Goal: Task Accomplishment & Management: Complete application form

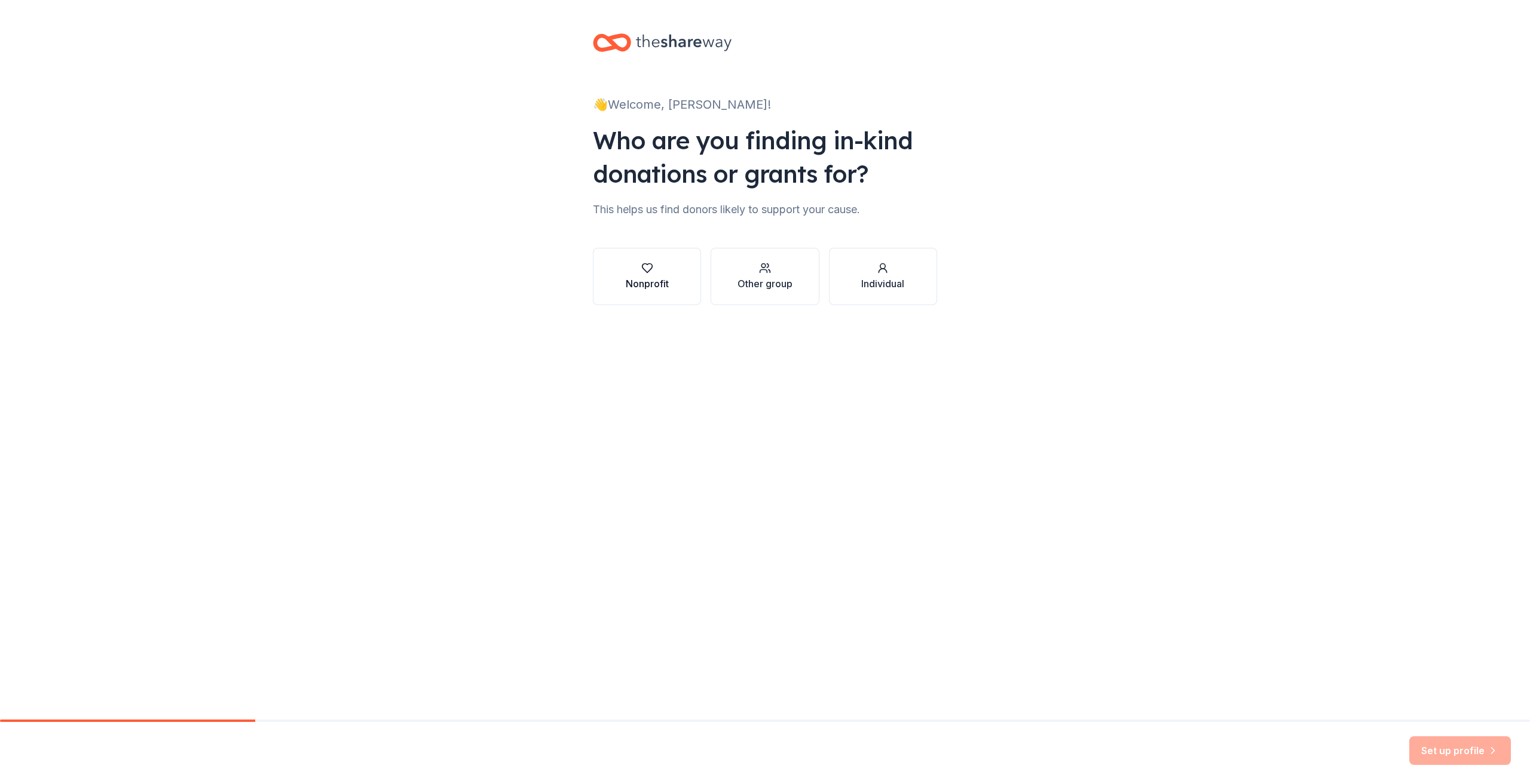
click at [631, 276] on div "Nonprofit" at bounding box center [647, 277] width 43 height 29
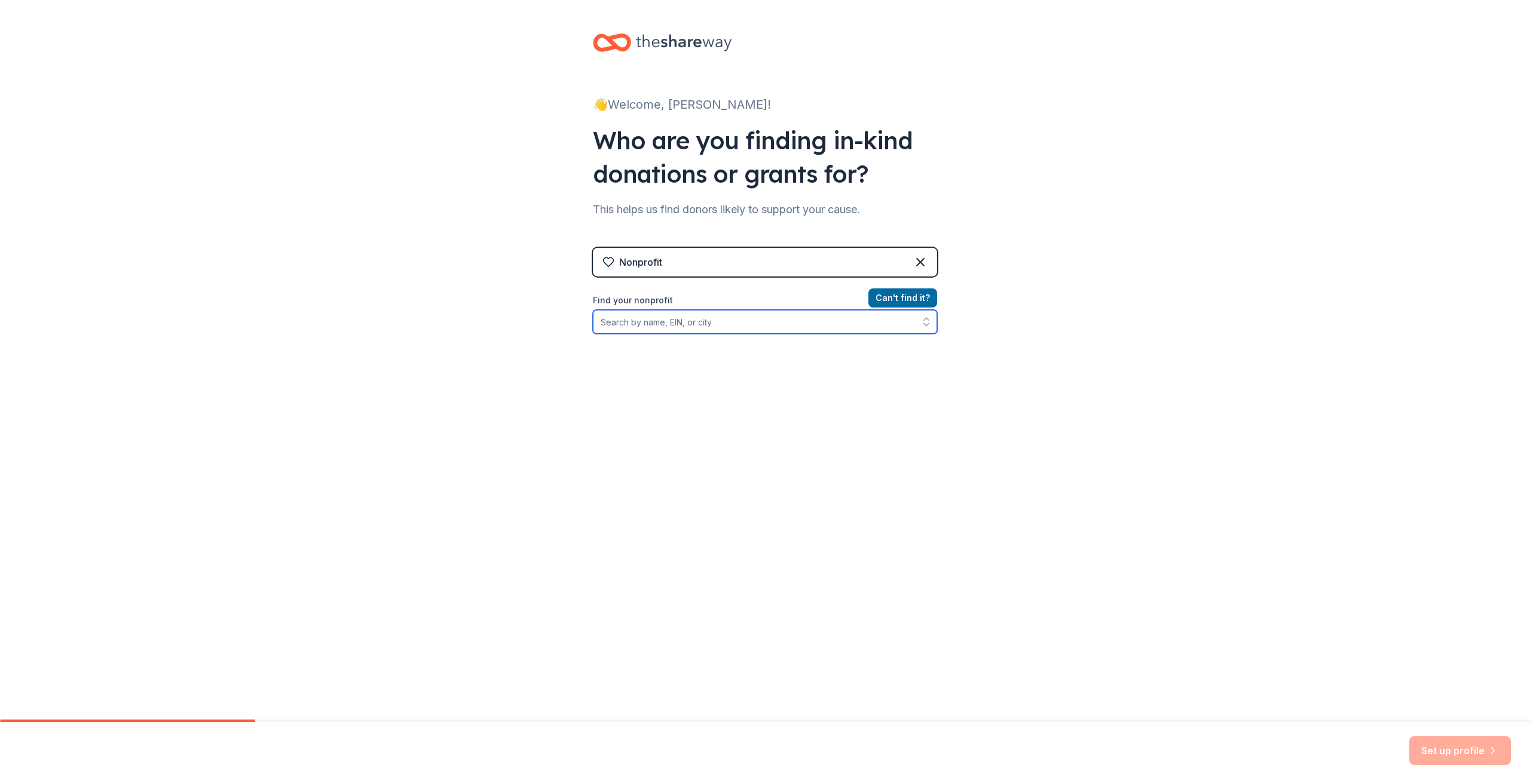
click at [663, 325] on input "Find your nonprofit" at bounding box center [765, 322] width 344 height 24
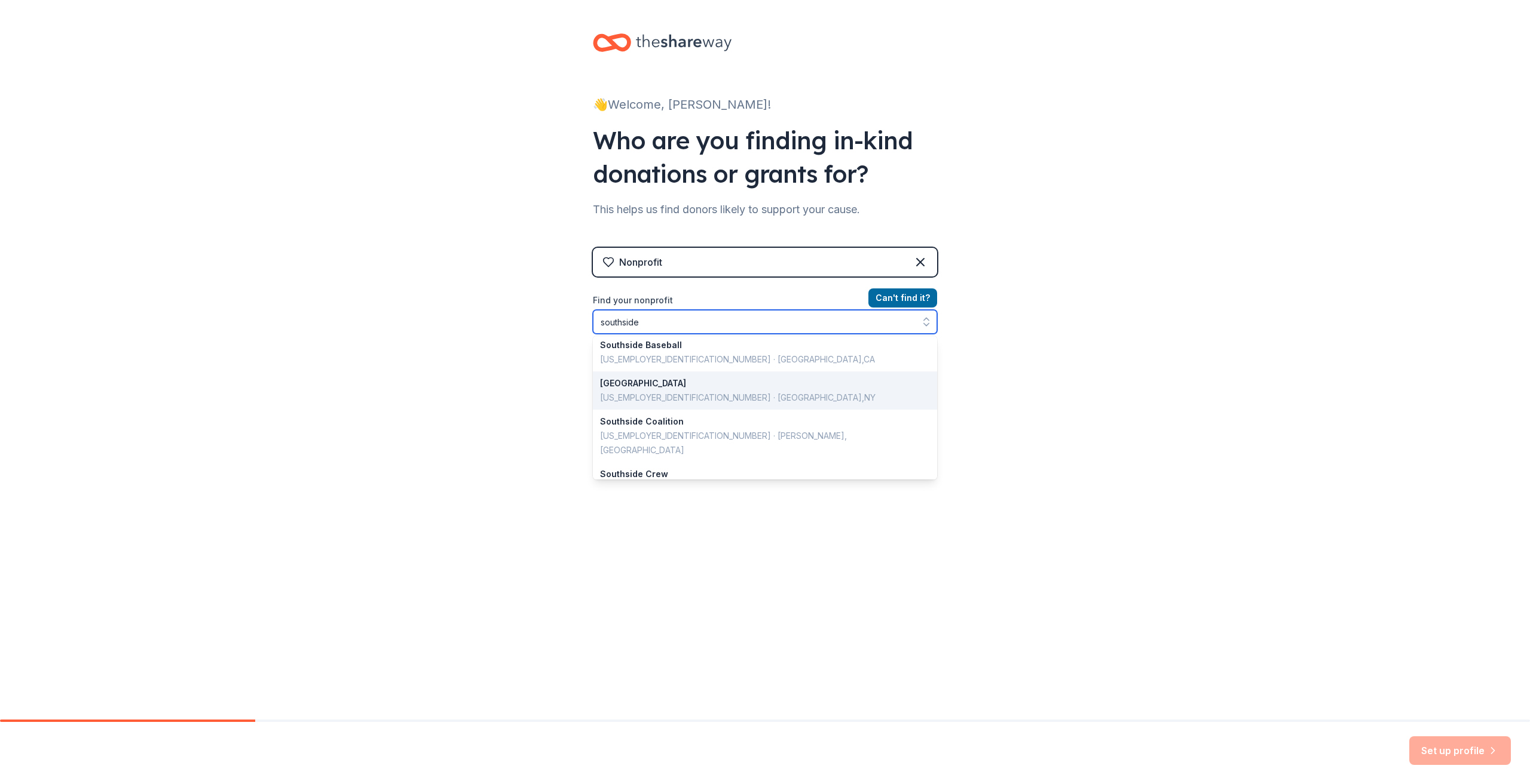
scroll to position [538, 0]
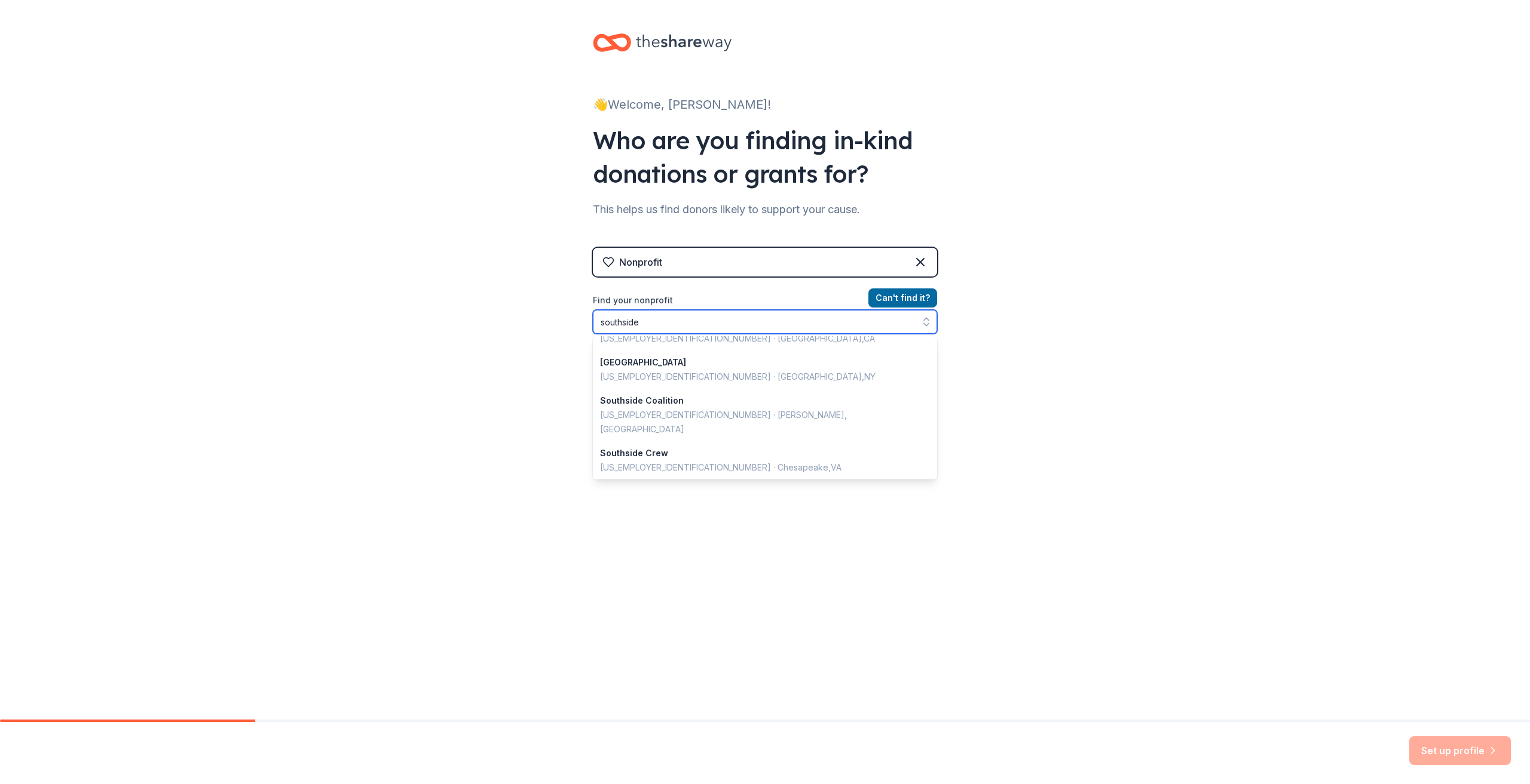
click at [695, 317] on input "southside" at bounding box center [765, 322] width 344 height 24
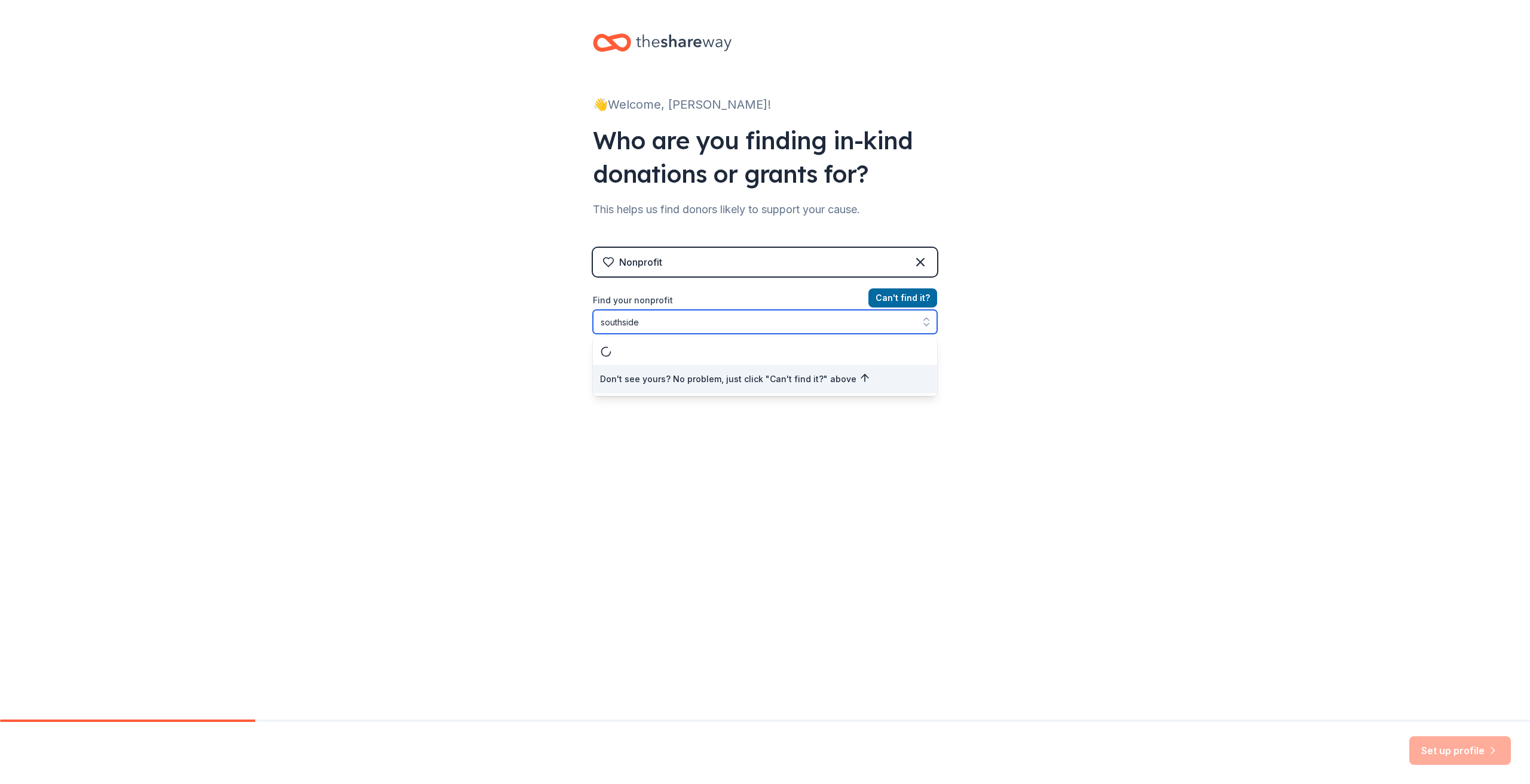
scroll to position [0, 0]
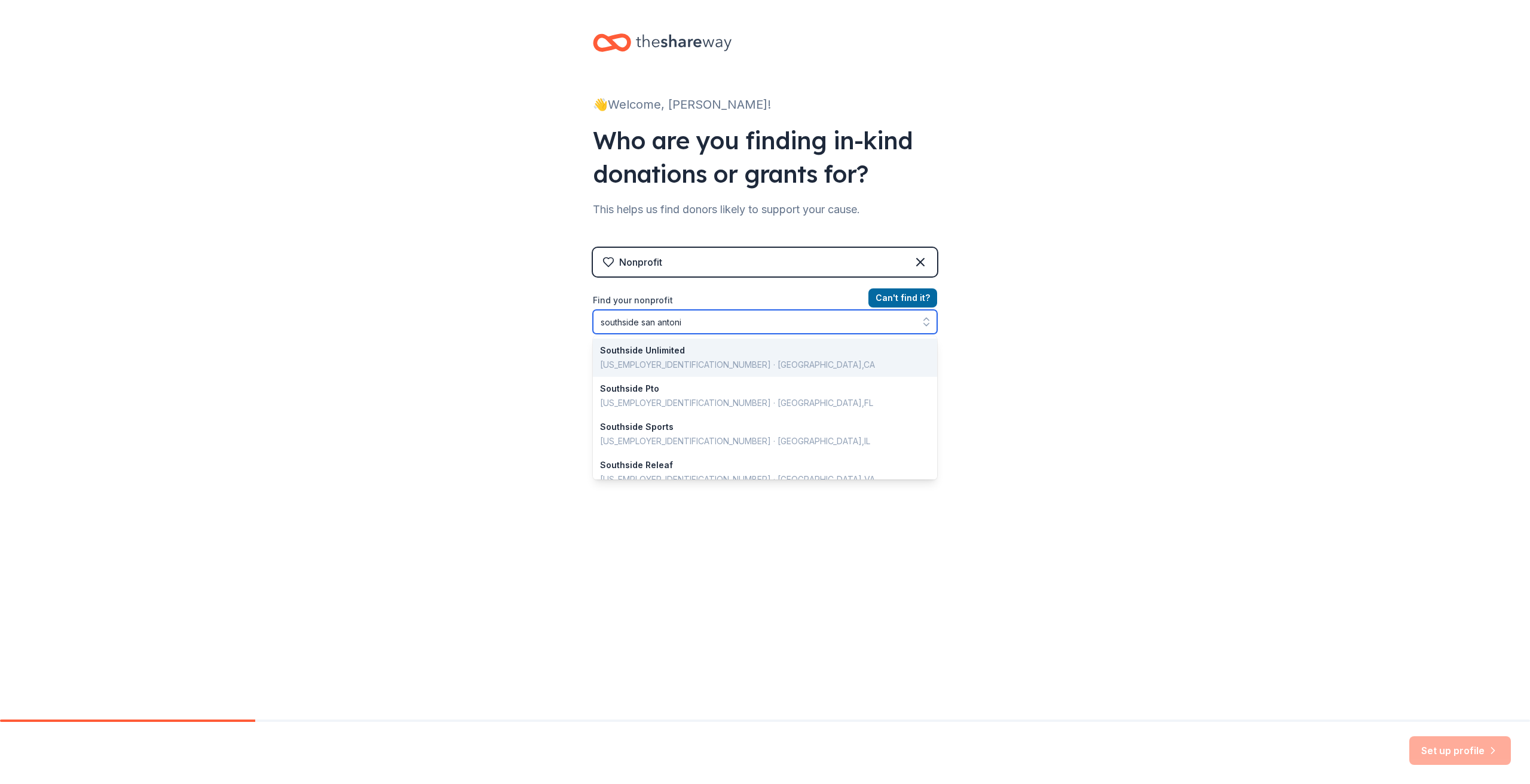
type input "southside san antonio"
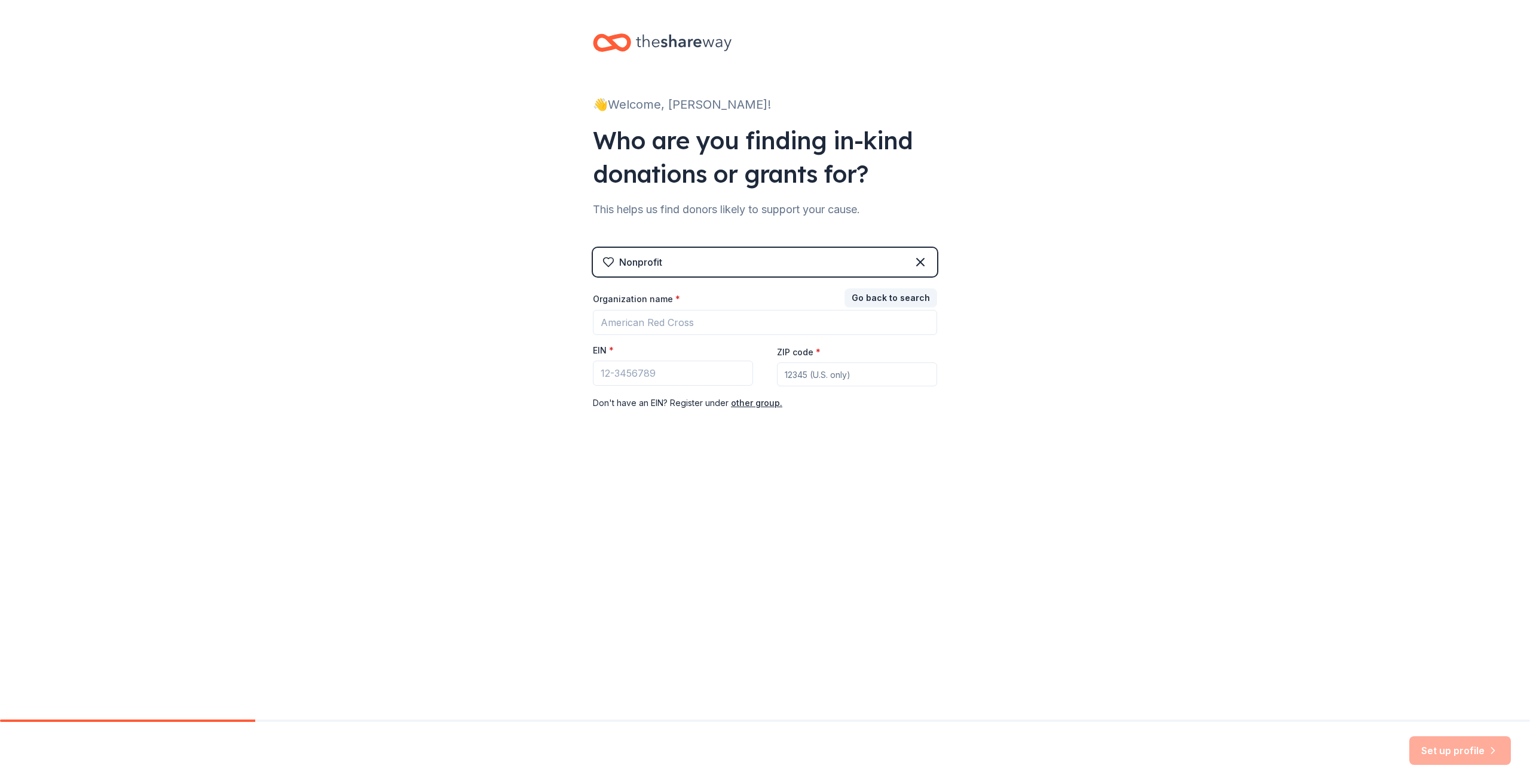
click at [924, 263] on div "Nonprofit Go back to search Organization name * EIN * ZIP code * Don ' t have a…" at bounding box center [765, 341] width 344 height 187
click at [924, 263] on icon at bounding box center [920, 262] width 14 height 14
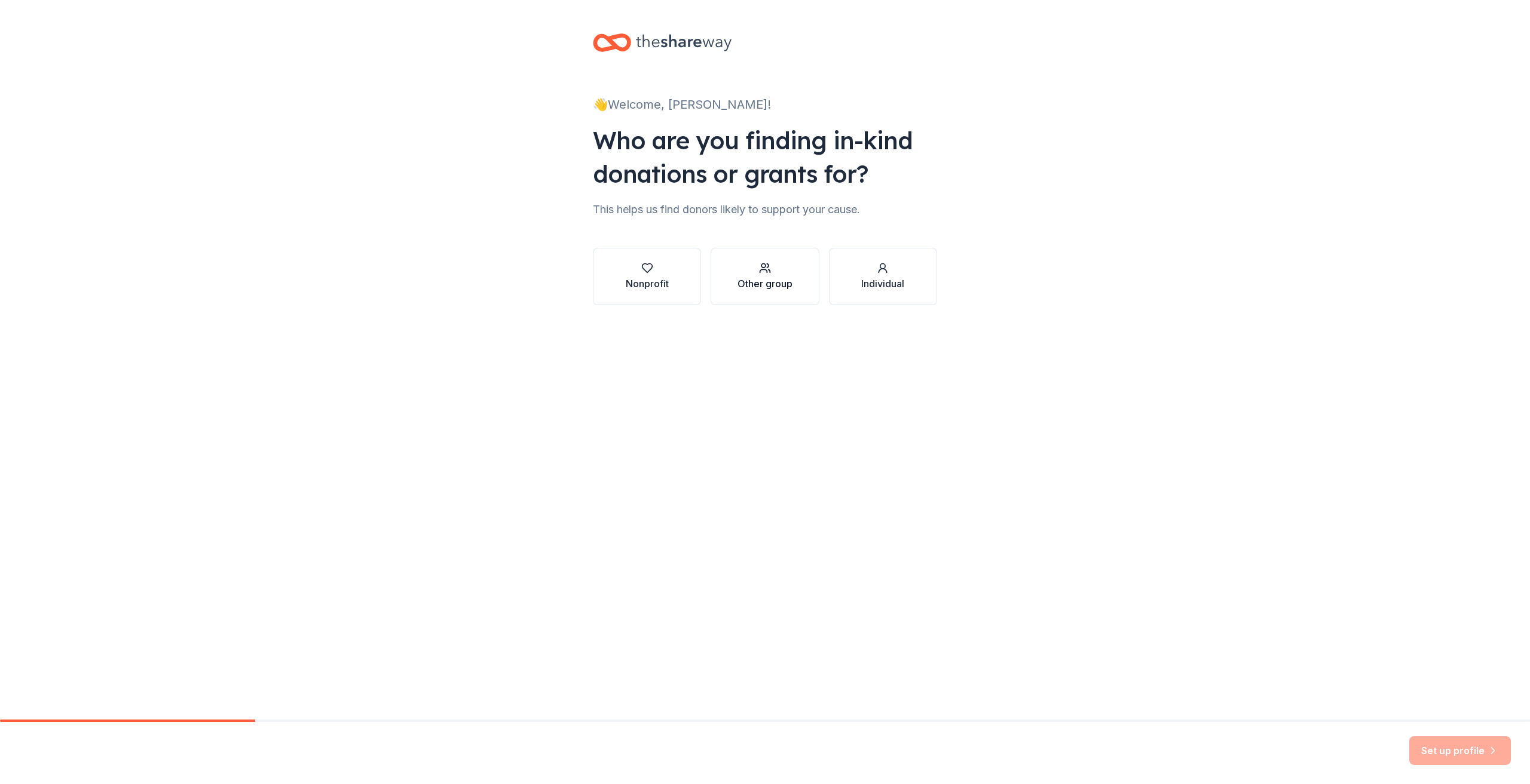
click at [801, 288] on button "Other group" at bounding box center [764, 276] width 108 height 57
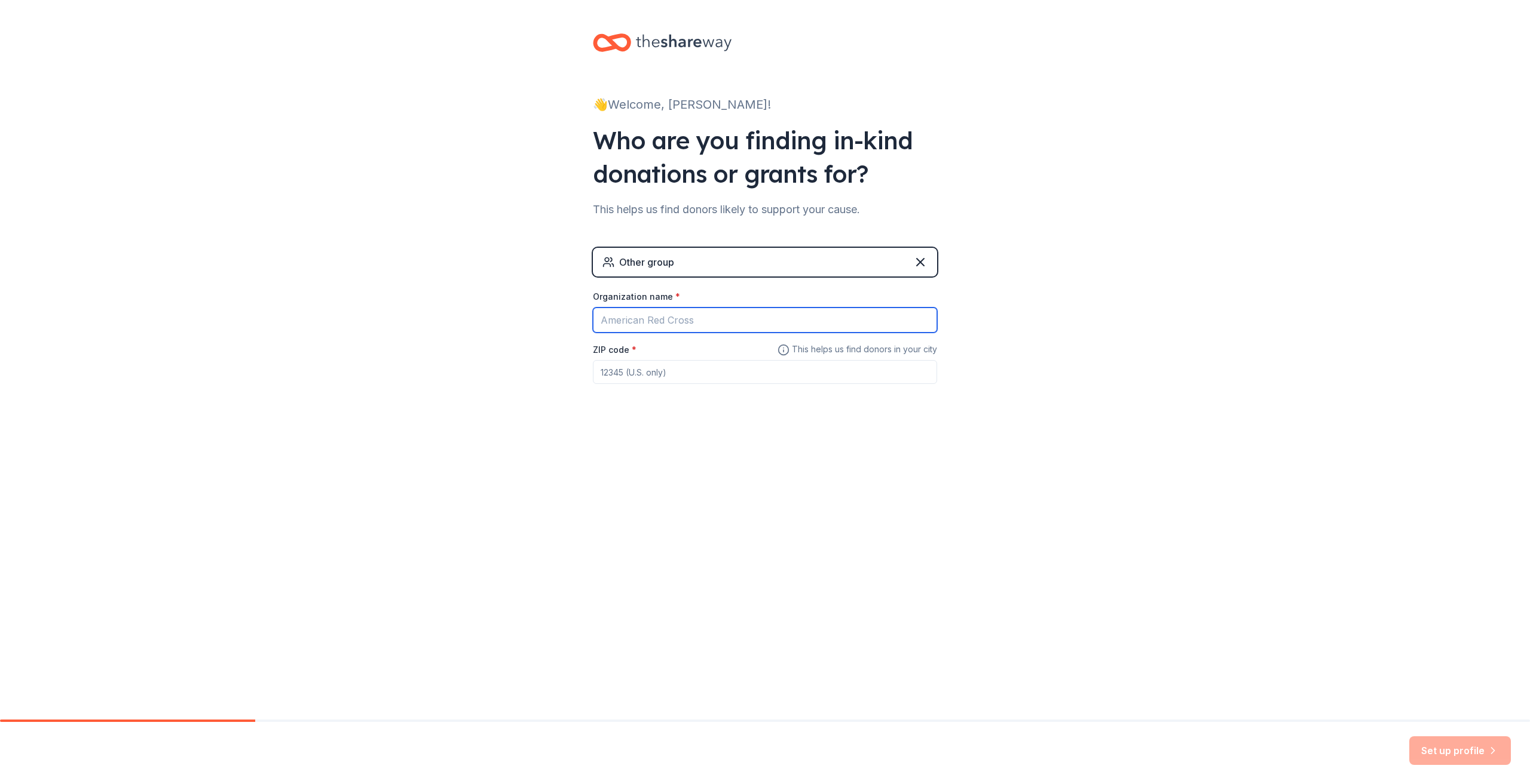
click at [707, 323] on input "Organization name *" at bounding box center [765, 320] width 344 height 25
type input "southside high school library"
click at [680, 379] on input "ZIP code *" at bounding box center [765, 372] width 344 height 24
type input "78221"
click at [1442, 751] on button "Set up profile" at bounding box center [1459, 751] width 101 height 29
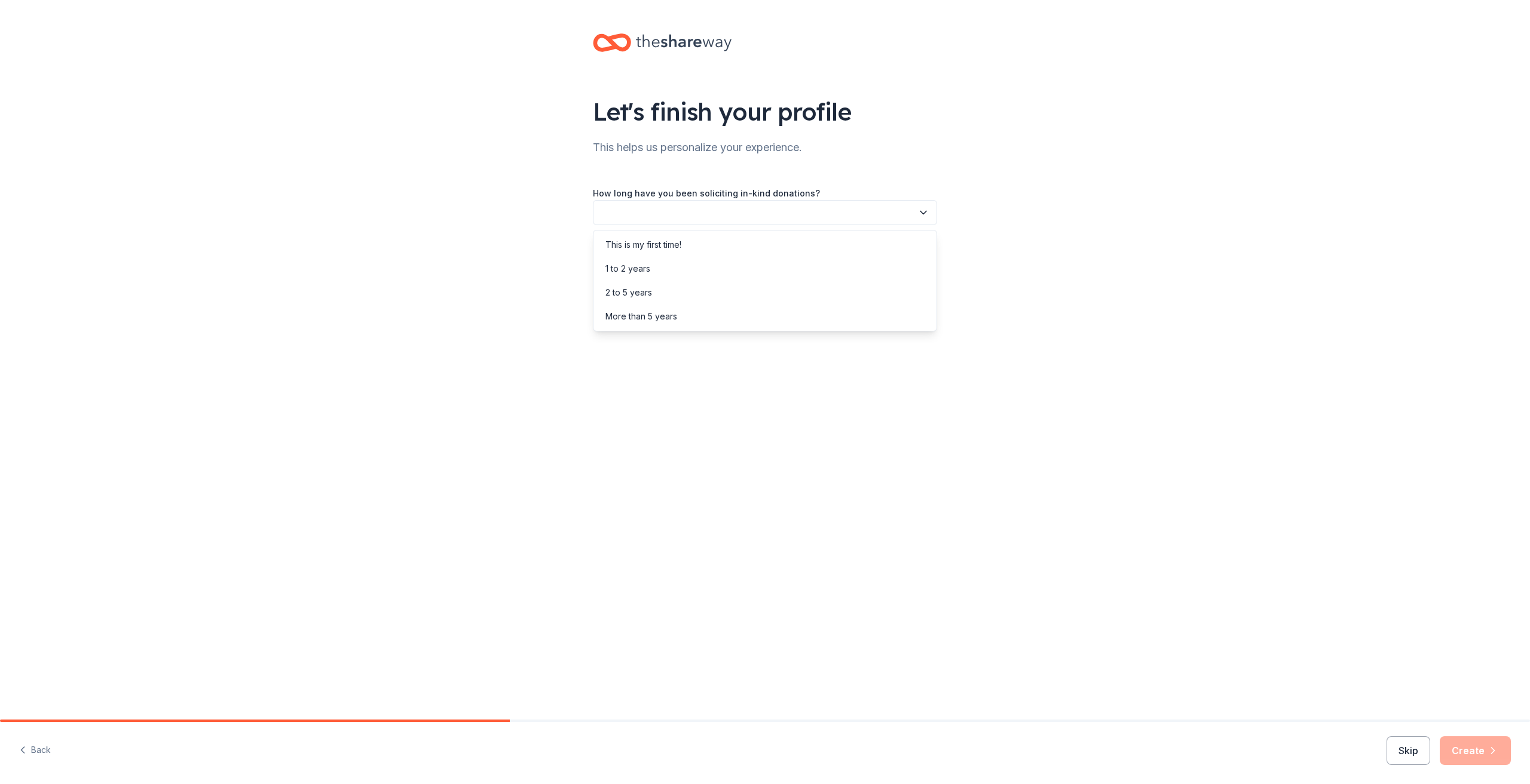
click at [923, 216] on icon "button" at bounding box center [923, 213] width 12 height 12
click at [681, 241] on div "This is my first time!" at bounding box center [643, 245] width 76 height 14
click at [919, 269] on icon "button" at bounding box center [923, 267] width 12 height 12
click at [665, 324] on div "Online search" at bounding box center [765, 323] width 338 height 24
click at [1470, 758] on button "Create" at bounding box center [1475, 751] width 71 height 29
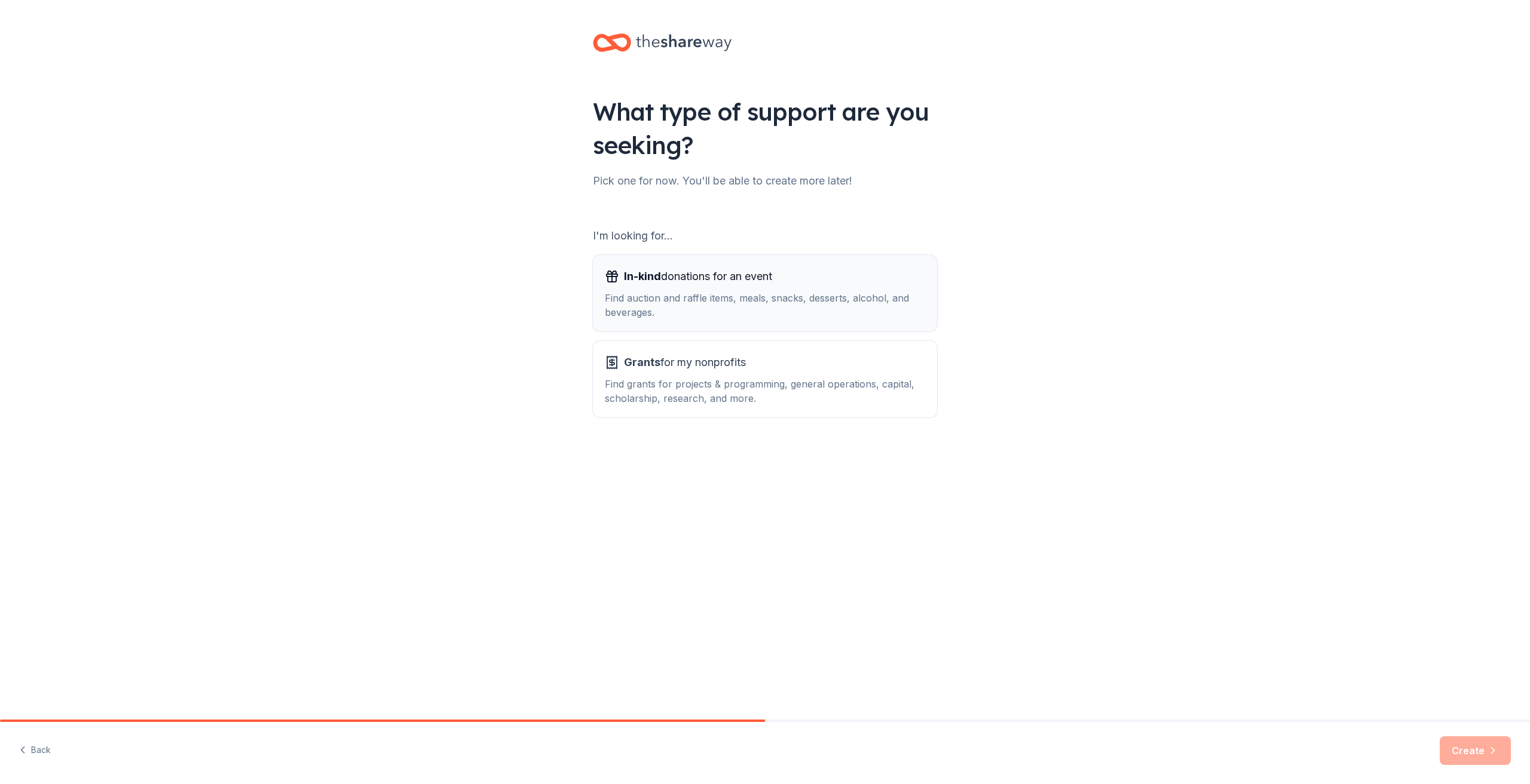
click at [810, 303] on div "Find auction and raffle items, meals, snacks, desserts, alcohol, and beverages." at bounding box center [765, 305] width 320 height 29
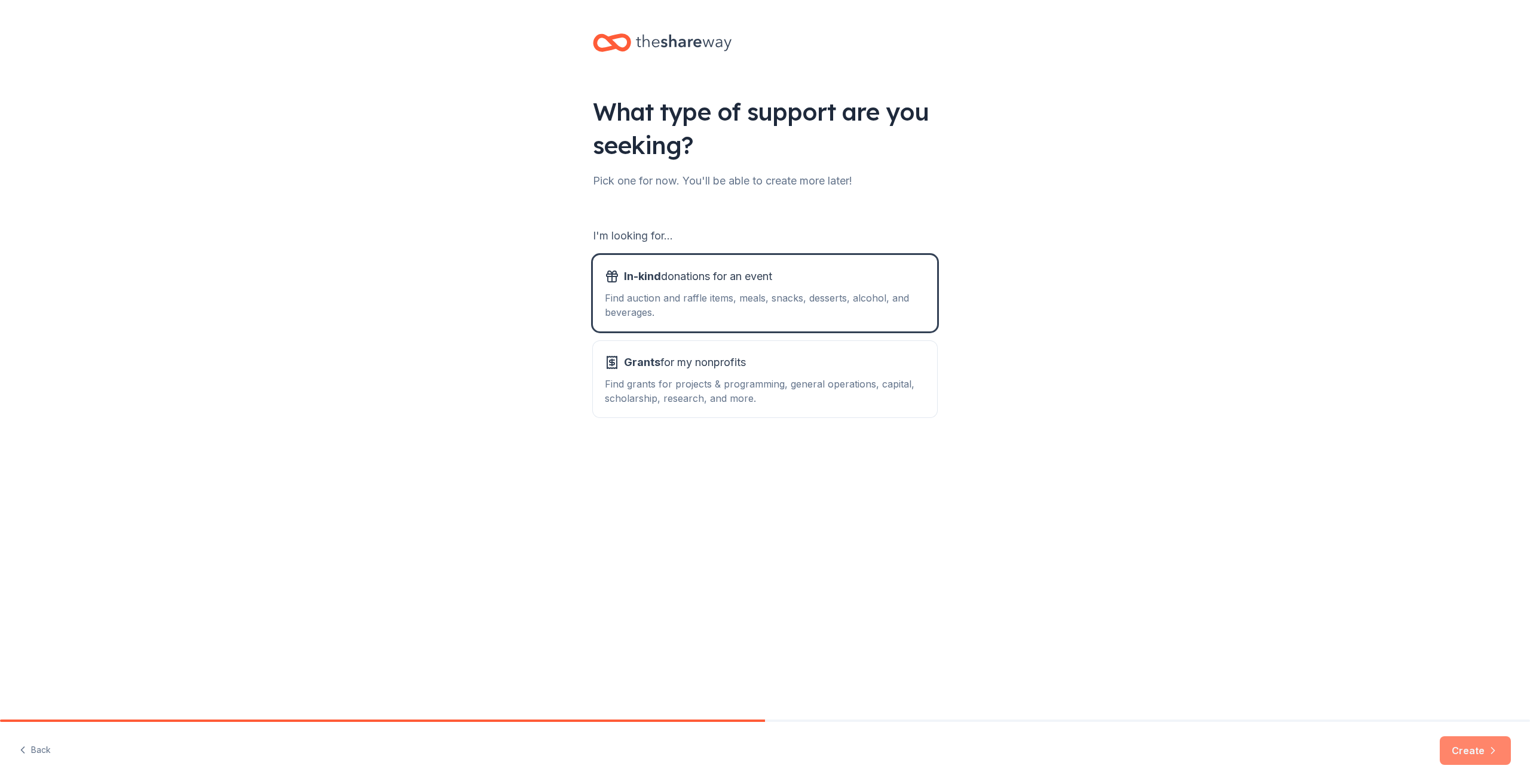
click at [1459, 758] on button "Create" at bounding box center [1475, 751] width 71 height 29
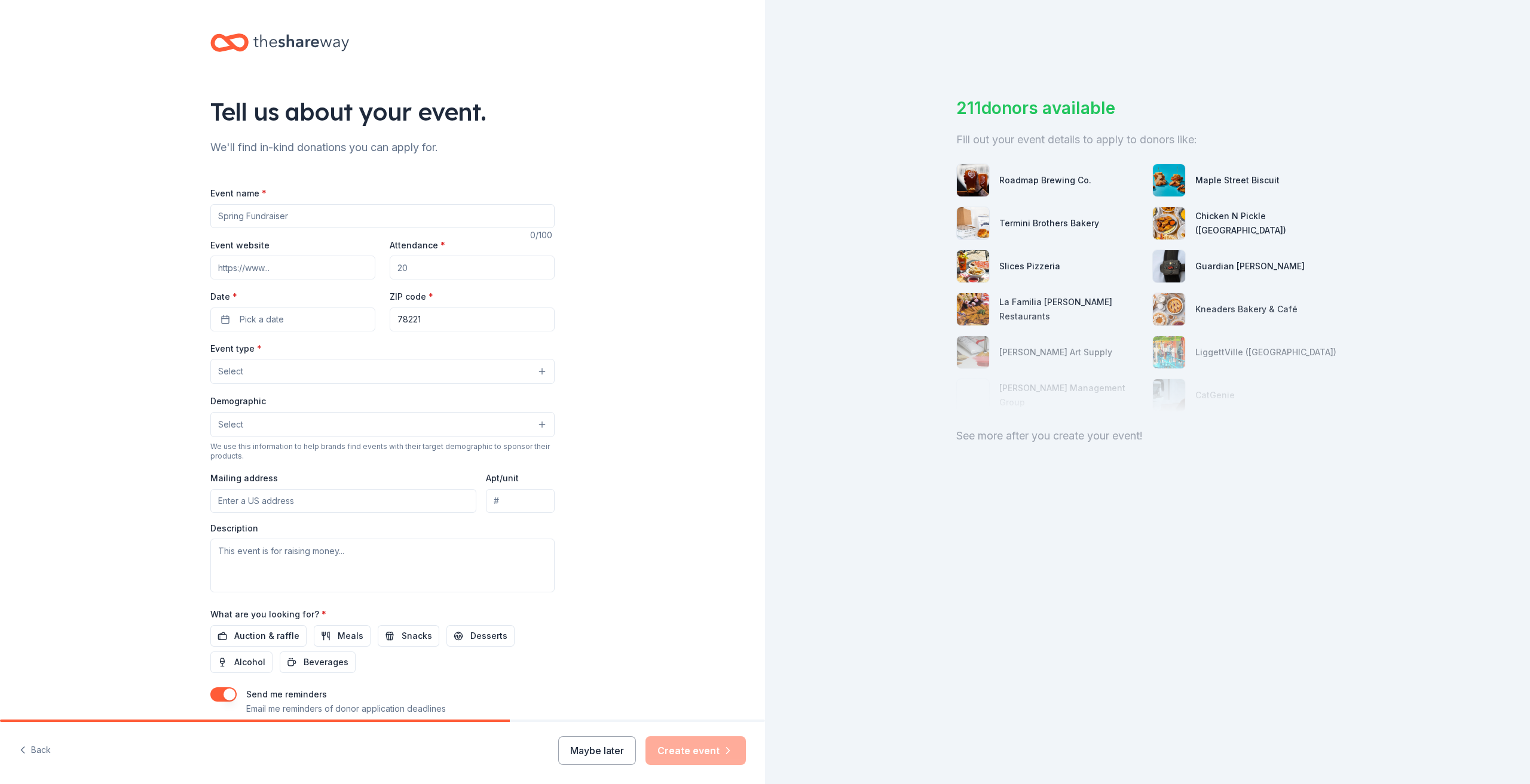
click at [534, 210] on input "Event name *" at bounding box center [383, 216] width 344 height 24
type input "Breakfast for Teachers"
click at [489, 271] on input "Attendance *" at bounding box center [471, 268] width 165 height 24
type input "150"
click at [224, 323] on button "Pick a date" at bounding box center [292, 320] width 165 height 24
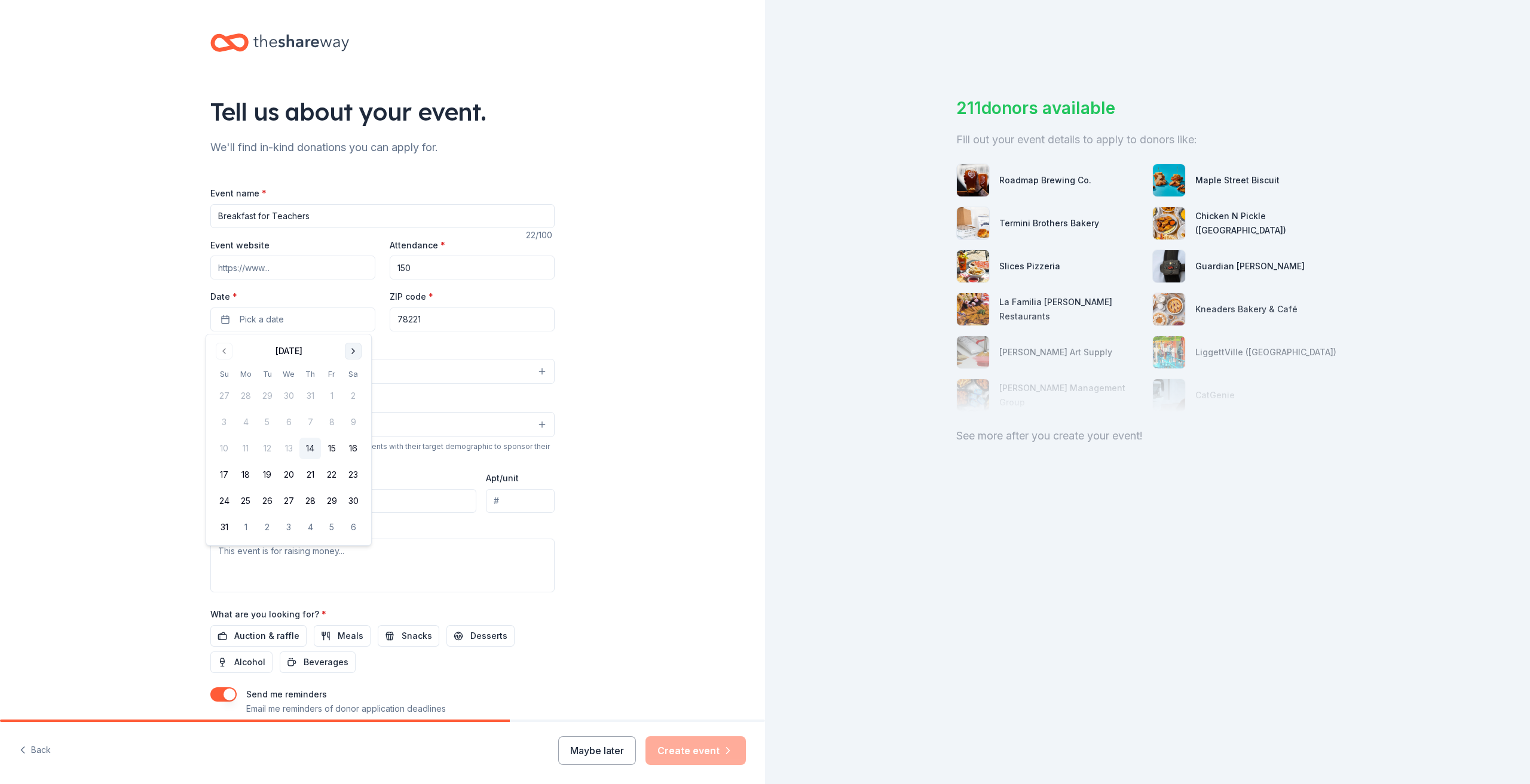
click at [355, 348] on button "Go to next month" at bounding box center [353, 351] width 17 height 17
click at [241, 423] on button "8" at bounding box center [245, 422] width 21 height 21
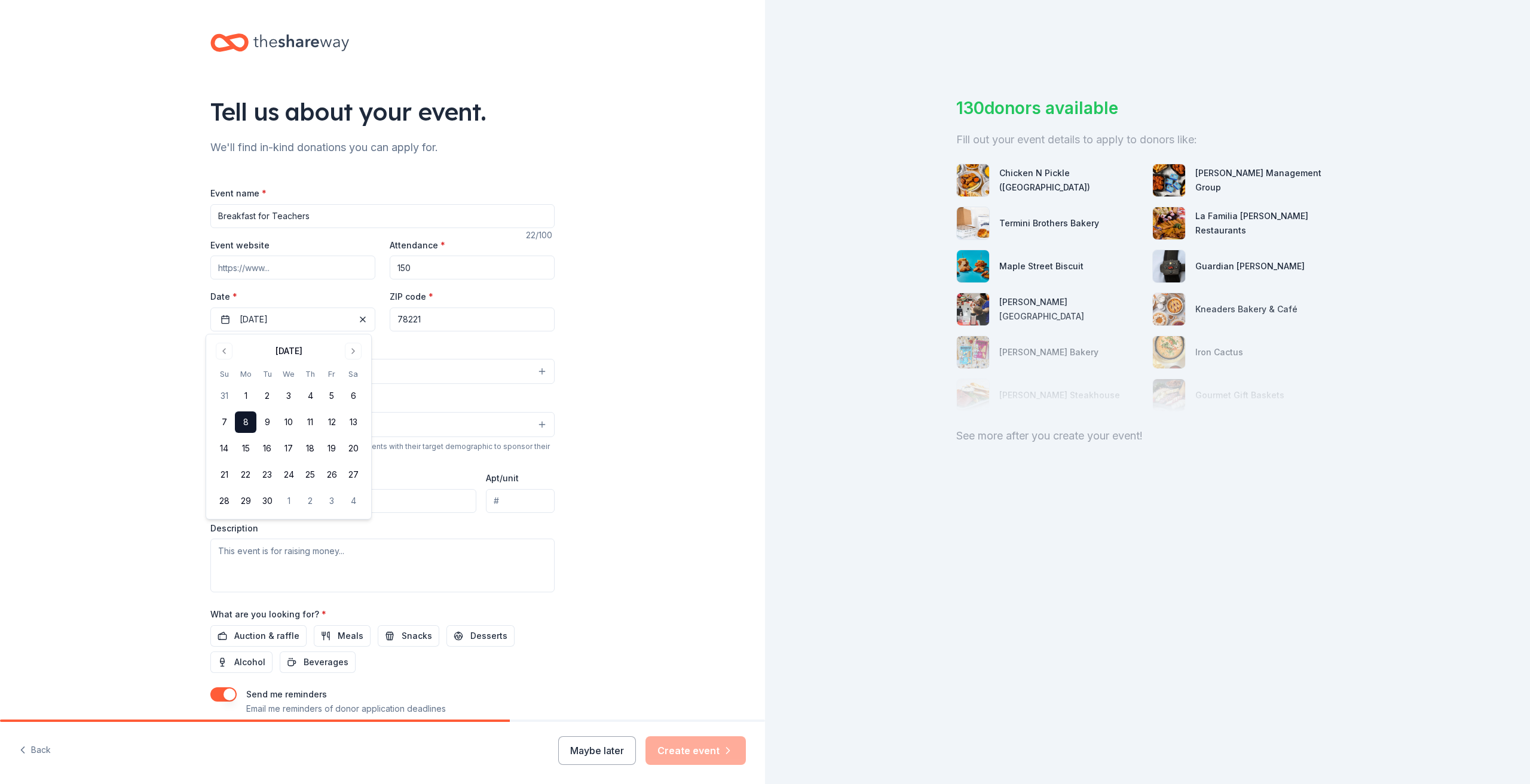
click at [656, 461] on div "Tell us about your event. We'll find in-kind donations you can apply for. Event…" at bounding box center [382, 397] width 765 height 795
click at [534, 371] on button "Select" at bounding box center [383, 371] width 344 height 25
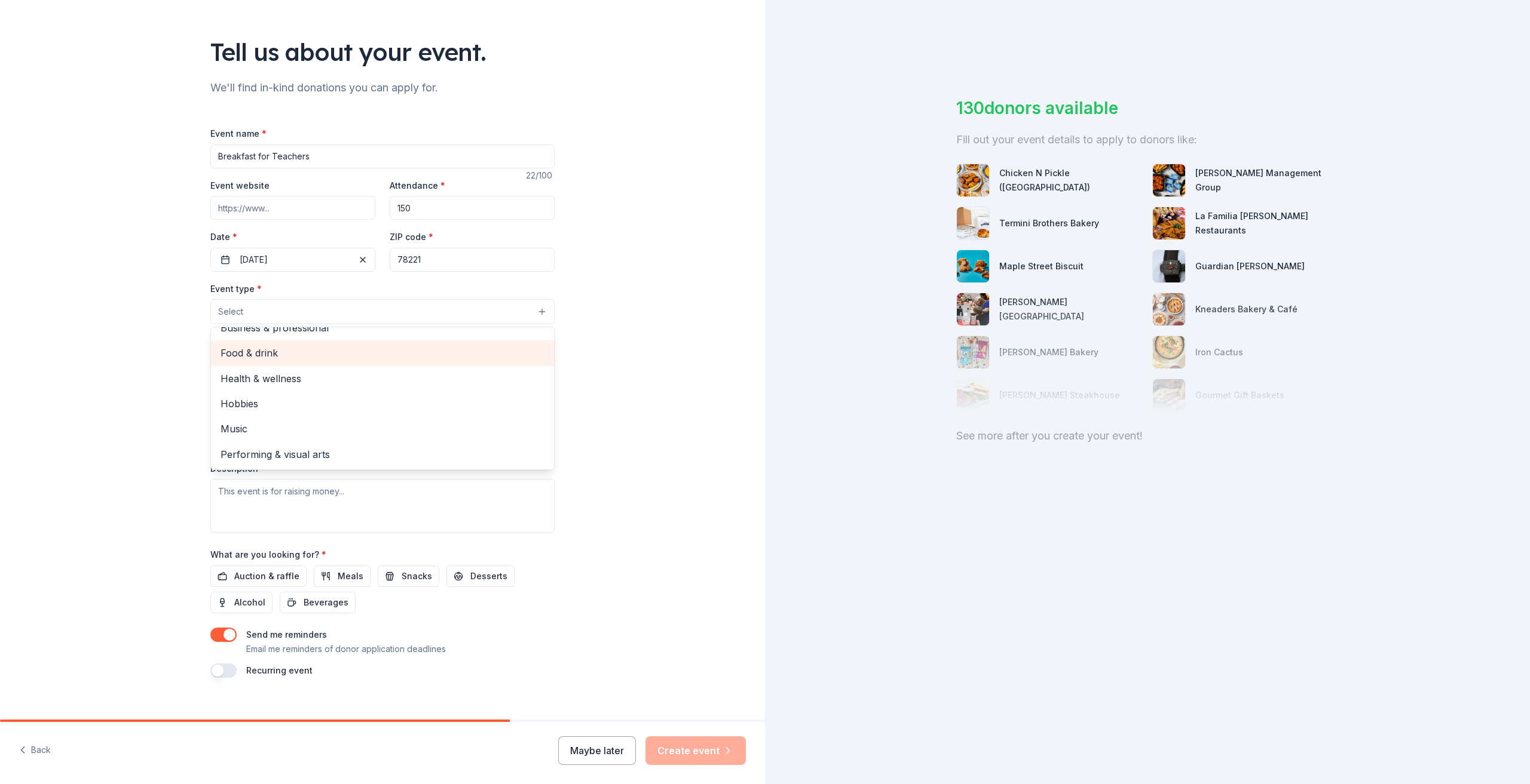
click at [253, 353] on span "Food & drink" at bounding box center [383, 353] width 324 height 15
click at [662, 466] on div "Tell us about your event. We'll find in-kind donations you can apply for. Event…" at bounding box center [382, 338] width 765 height 796
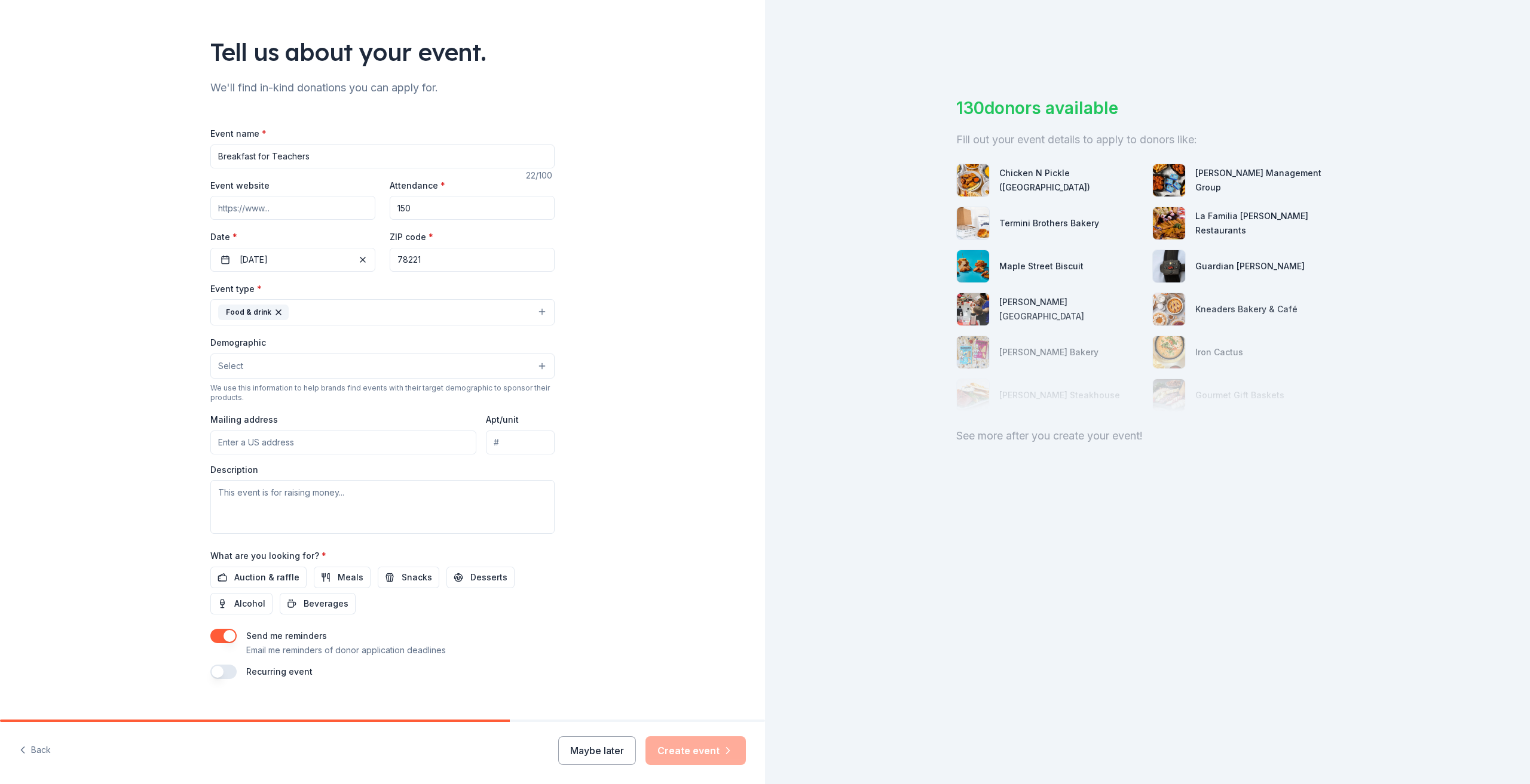
click at [541, 363] on button "Select" at bounding box center [383, 366] width 344 height 25
click at [253, 395] on span "All genders" at bounding box center [383, 396] width 324 height 15
click at [659, 531] on div "Tell us about your event. We'll find in-kind donations you can apply for. Event…" at bounding box center [382, 339] width 765 height 798
click at [384, 447] on input "Mailing address" at bounding box center [344, 444] width 266 height 24
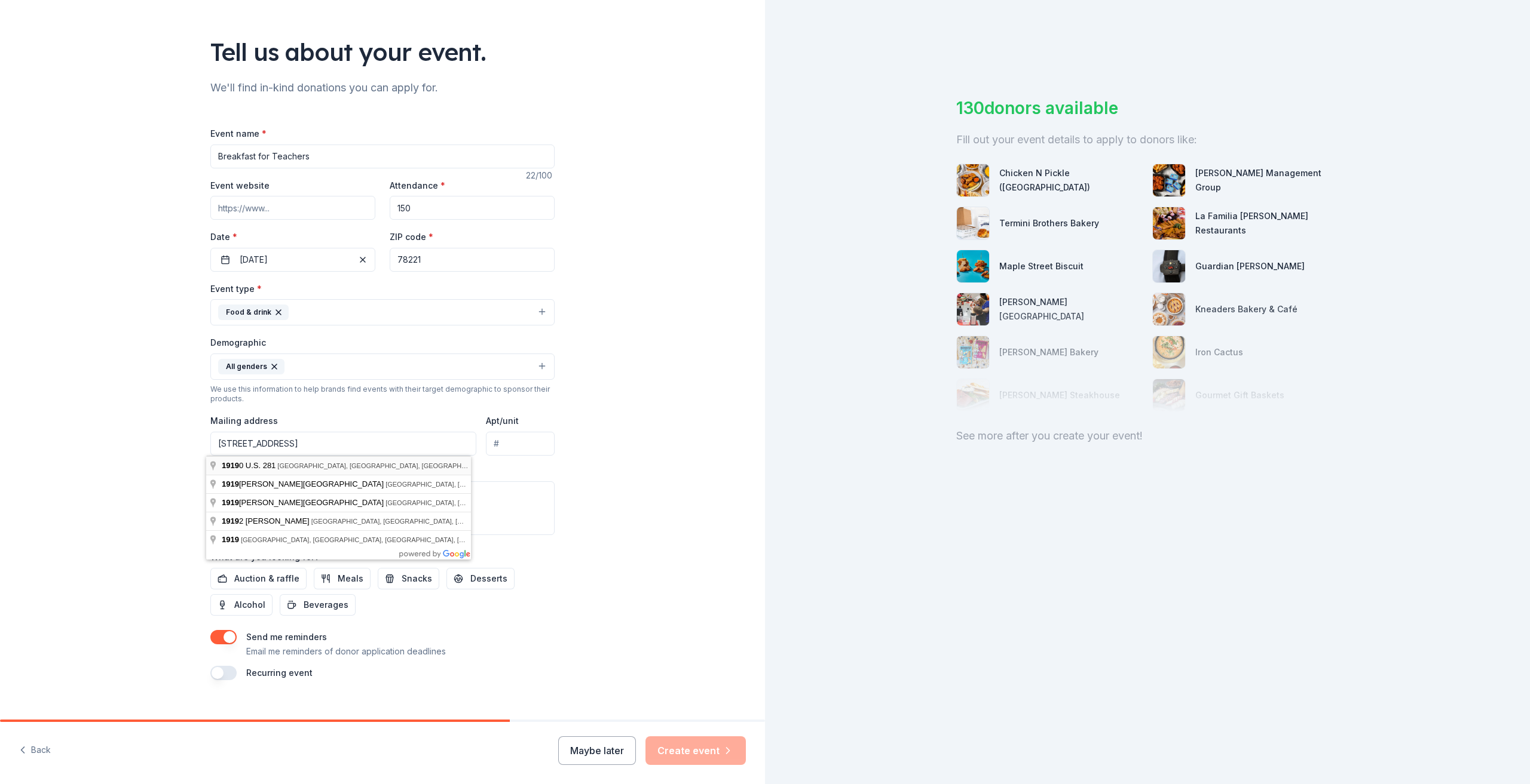
type input "19190 U.S. 281, San Antonio, TX, 78221"
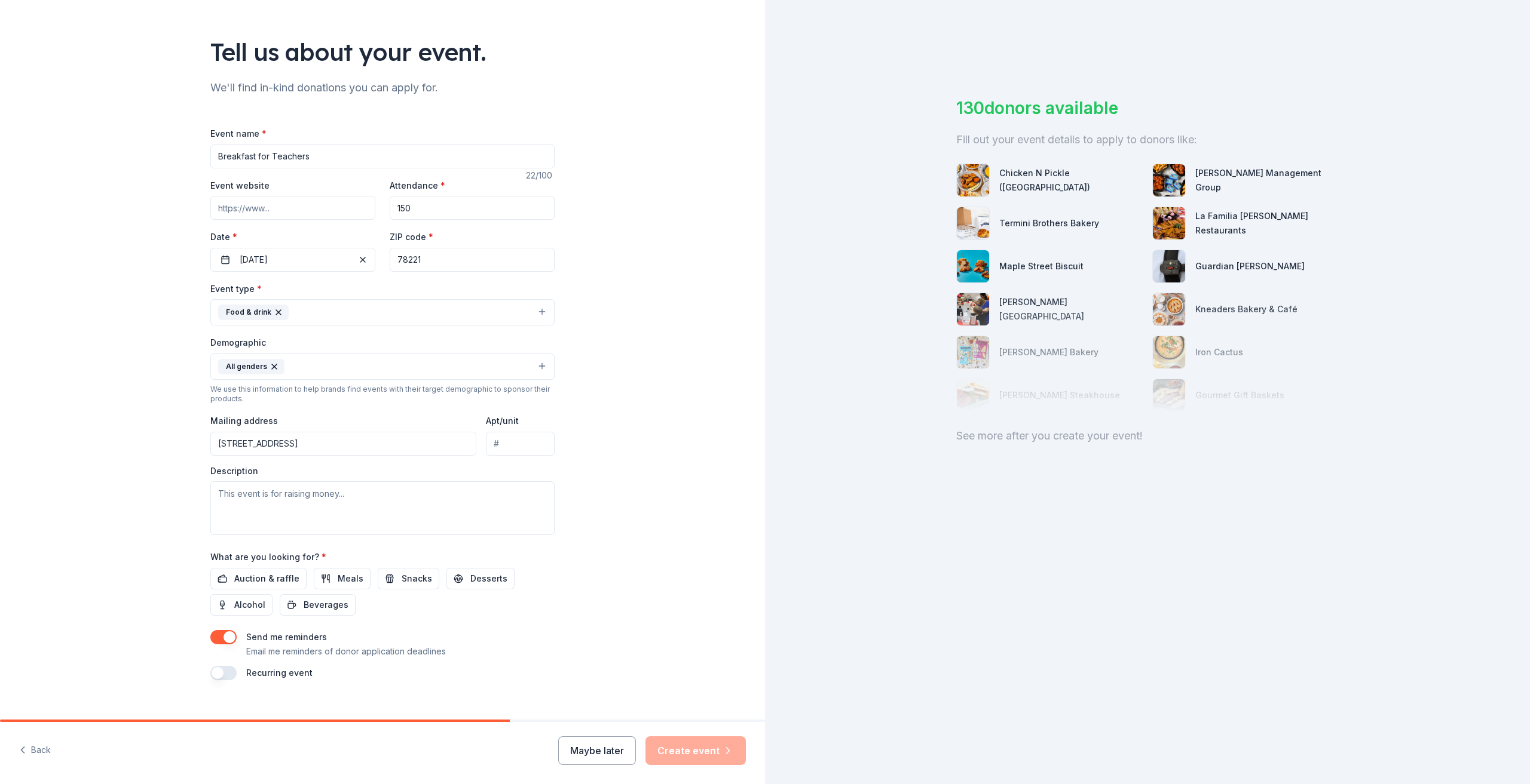
click at [653, 562] on div "Tell us about your event. We'll find in-kind donations you can apply for. Event…" at bounding box center [382, 339] width 765 height 798
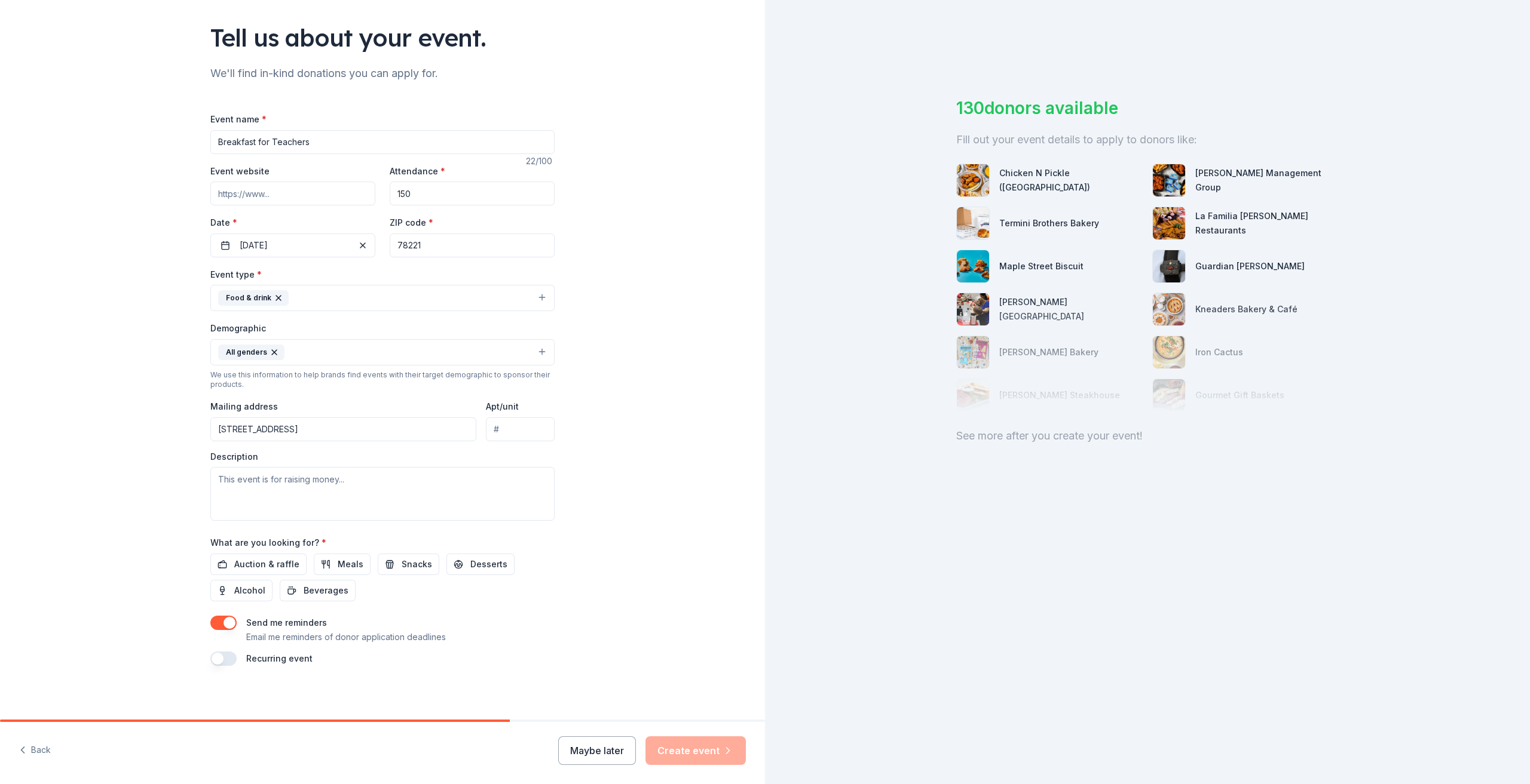
scroll to position [78, 0]
click at [401, 562] on span "Snacks" at bounding box center [417, 561] width 31 height 14
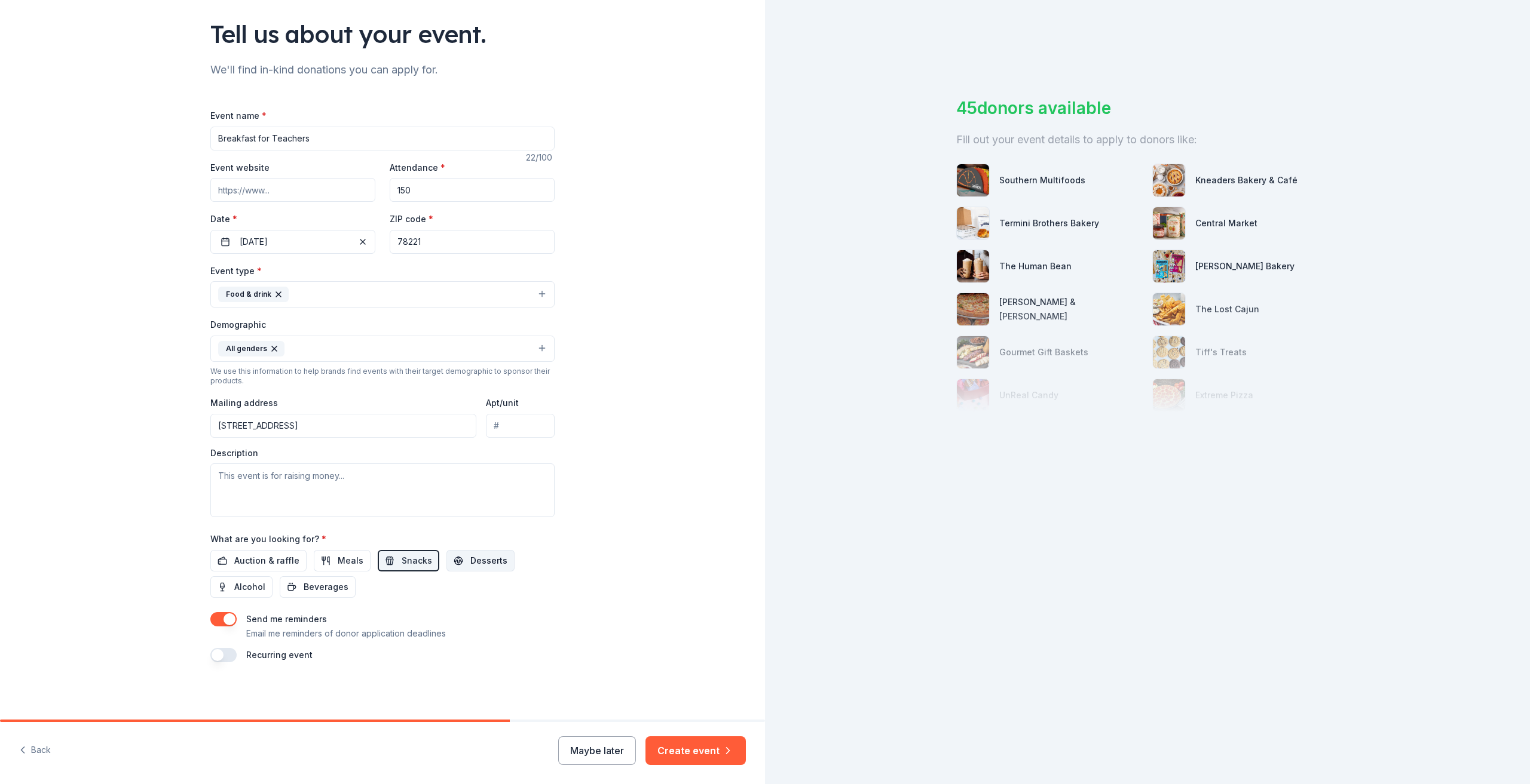
click at [471, 563] on span "Desserts" at bounding box center [488, 561] width 37 height 14
click at [311, 589] on span "Beverages" at bounding box center [326, 587] width 45 height 14
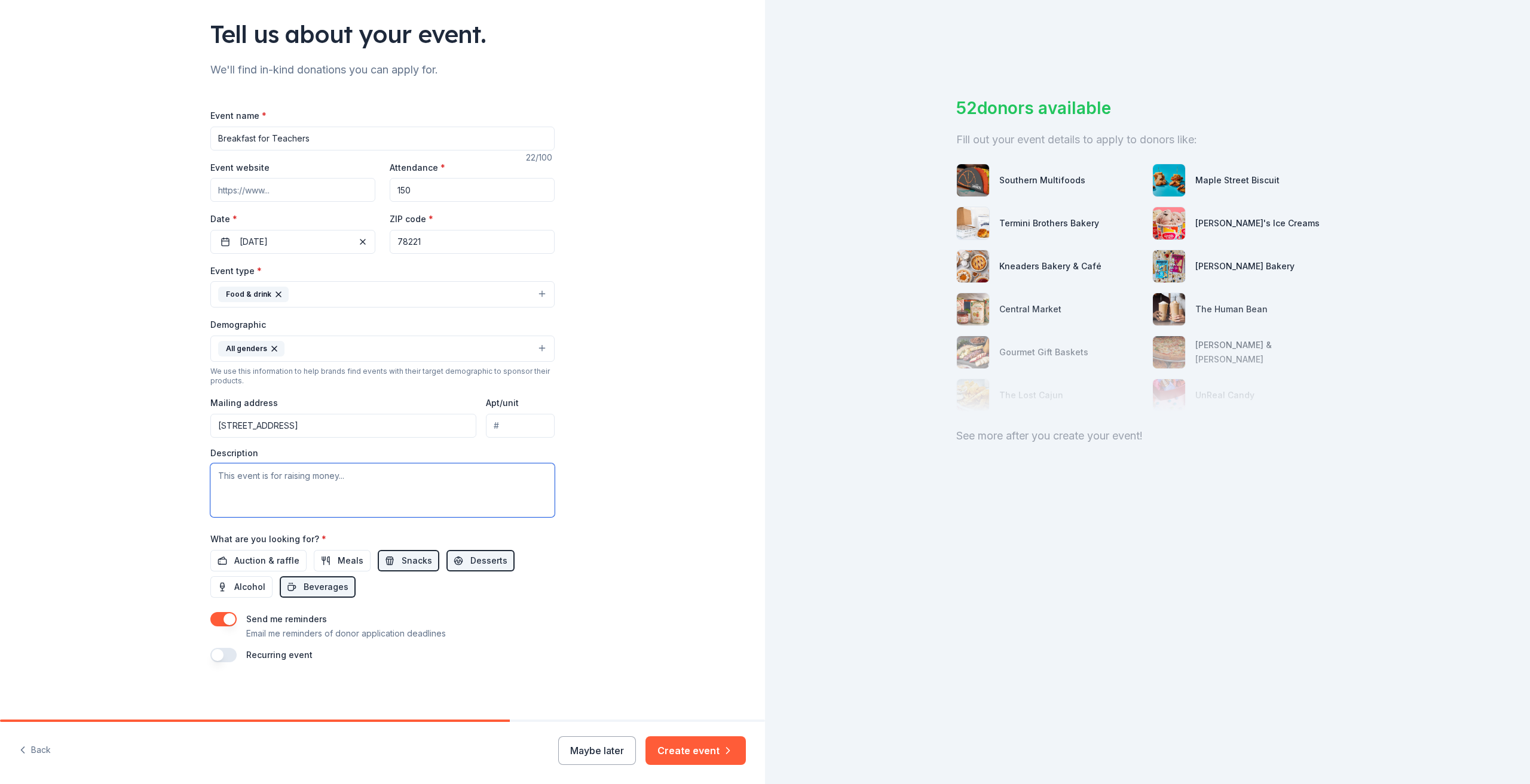
click at [243, 475] on textarea at bounding box center [383, 490] width 344 height 54
click at [298, 491] on textarea "This is for teachers to be able to get together before school starts in the lib…" at bounding box center [383, 490] width 344 height 54
click at [466, 496] on textarea "This is for teachers to be able to get together before school starts in the lib…" at bounding box center [383, 490] width 344 height 54
type textarea "This is for teachers to be able to get together before school starts in the lib…"
click at [217, 656] on button "button" at bounding box center [223, 655] width 26 height 14
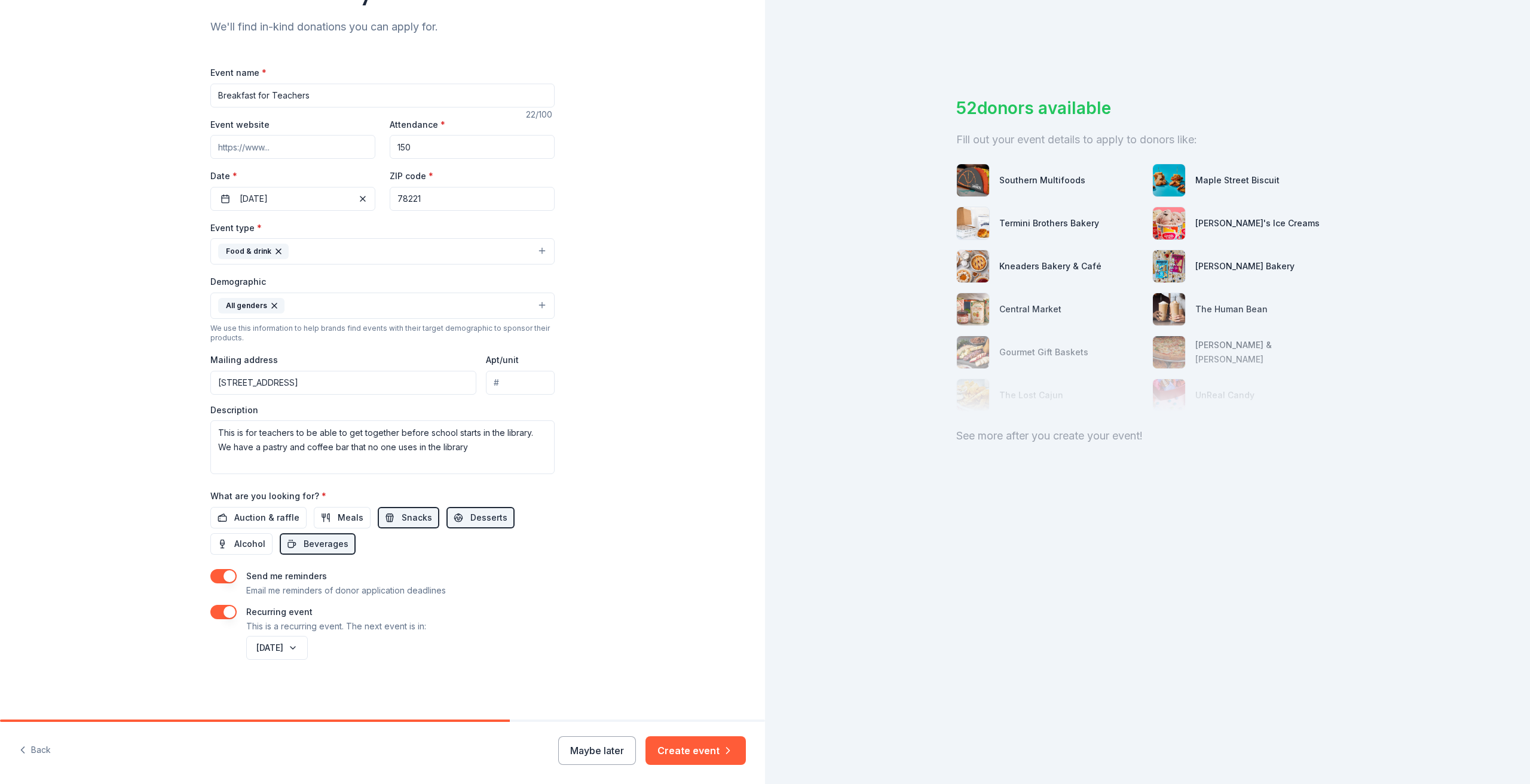
scroll to position [61, 0]
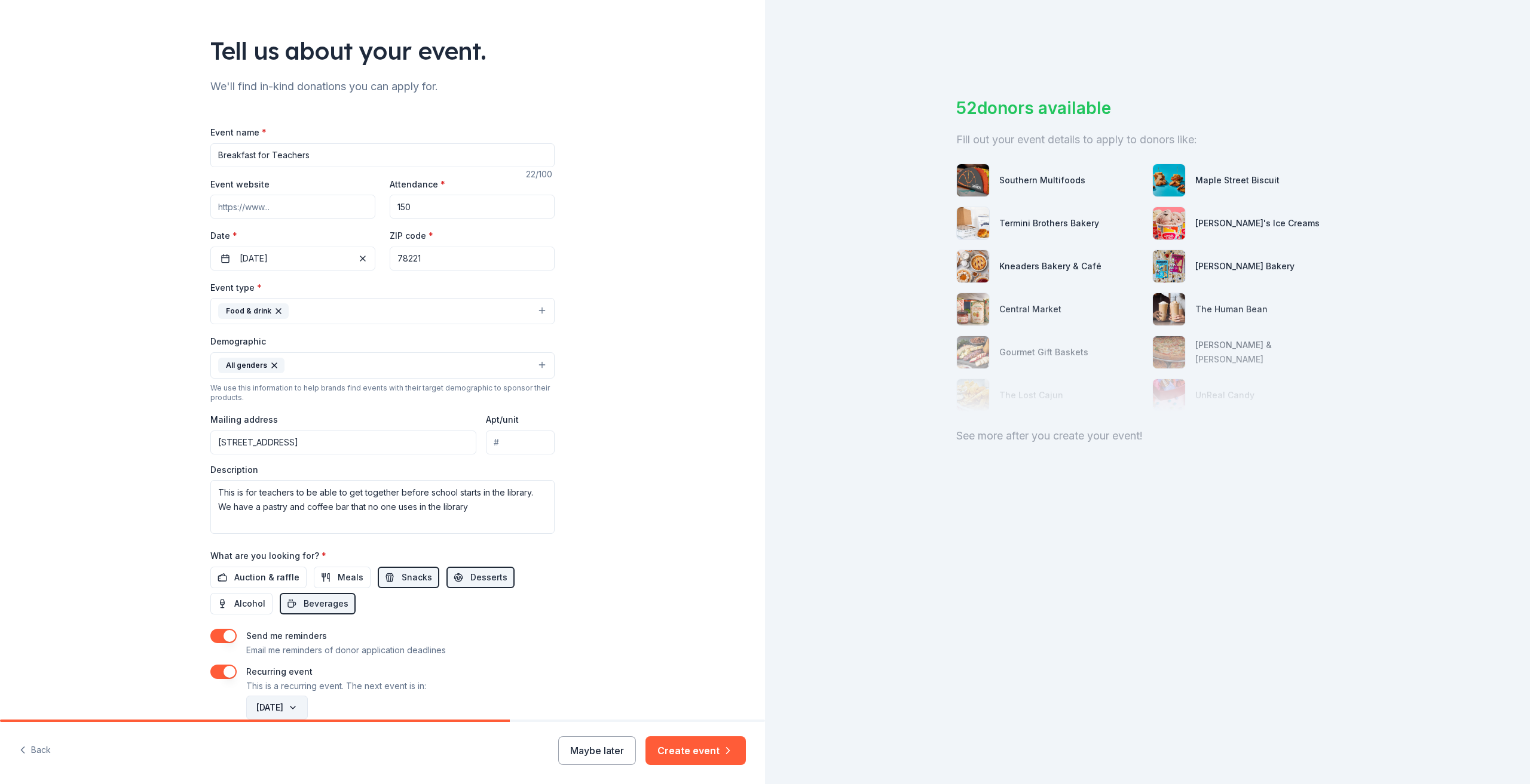
click at [308, 703] on button "September 2026" at bounding box center [277, 708] width 61 height 24
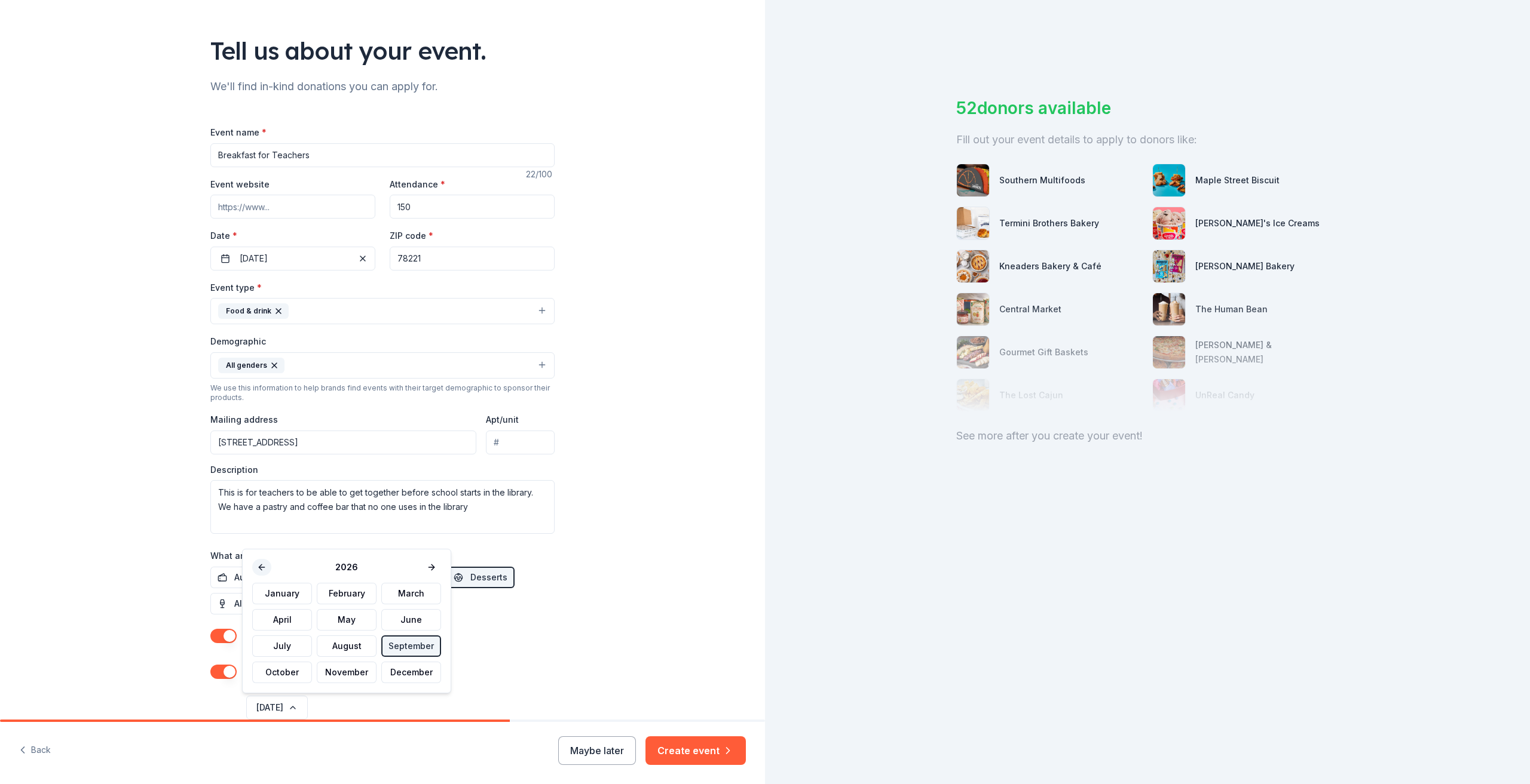
click at [263, 567] on button at bounding box center [262, 568] width 19 height 17
click at [413, 648] on button "September" at bounding box center [411, 646] width 60 height 21
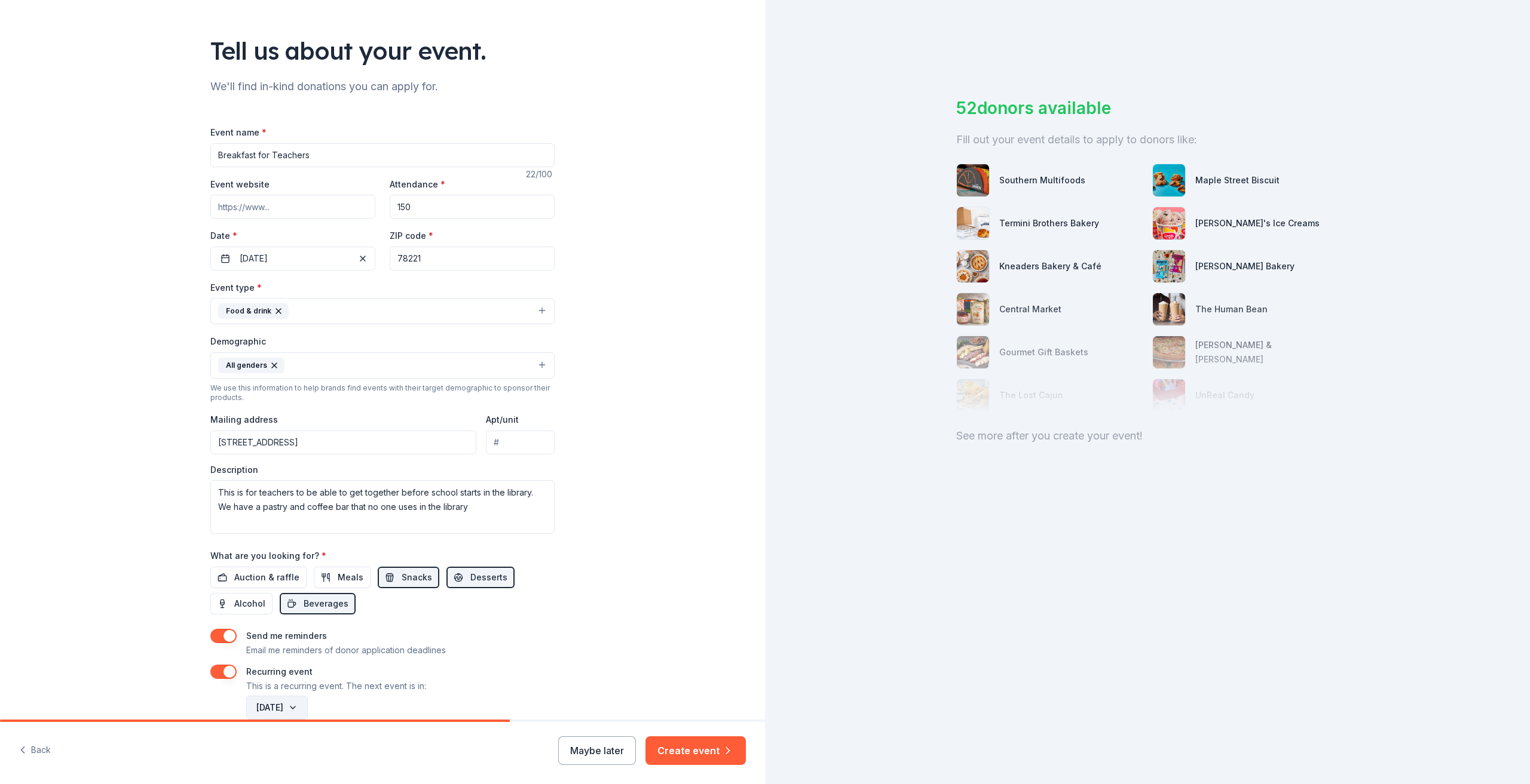
click at [308, 706] on button "September 2025" at bounding box center [277, 708] width 61 height 24
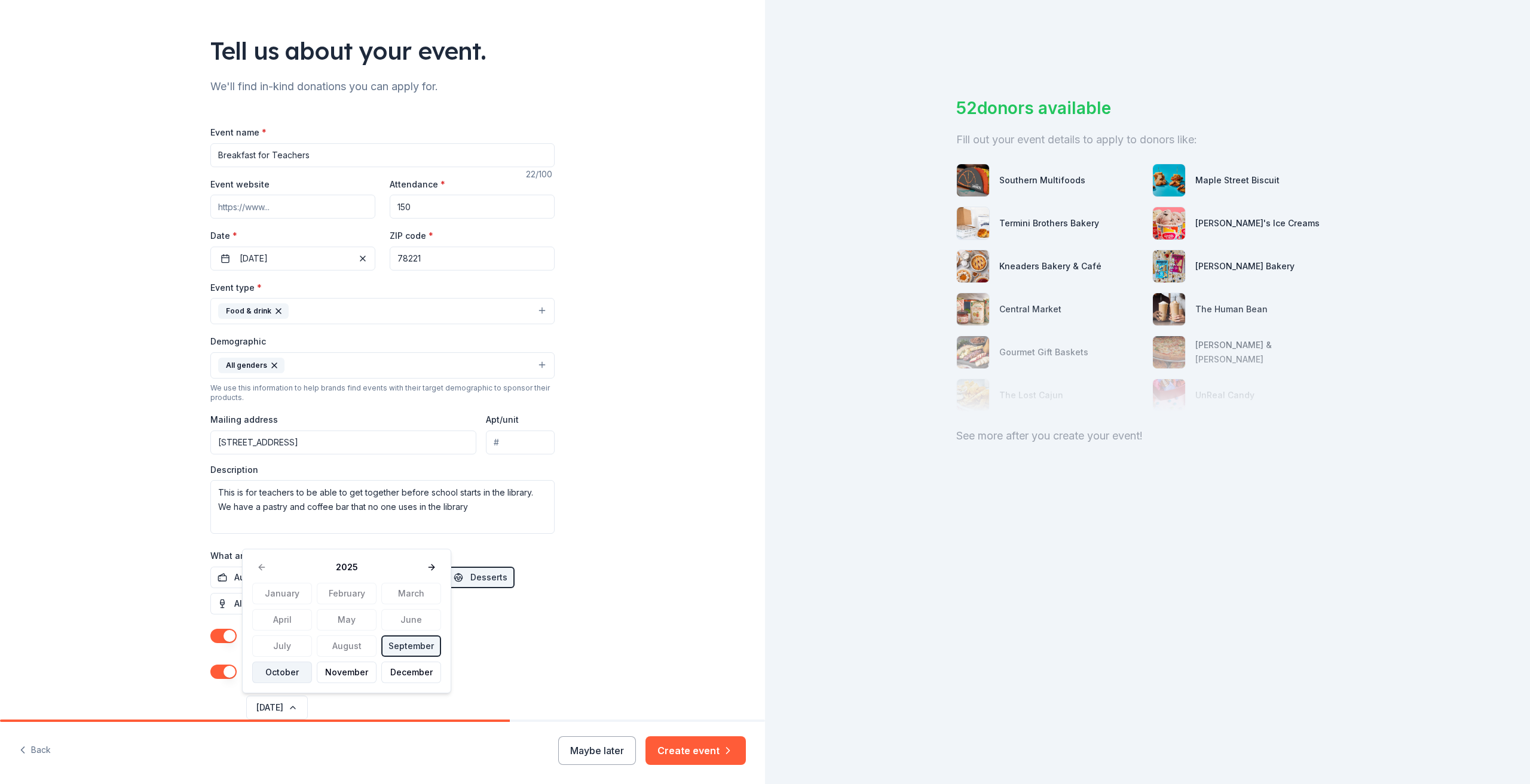
click at [269, 673] on button "October" at bounding box center [282, 672] width 60 height 21
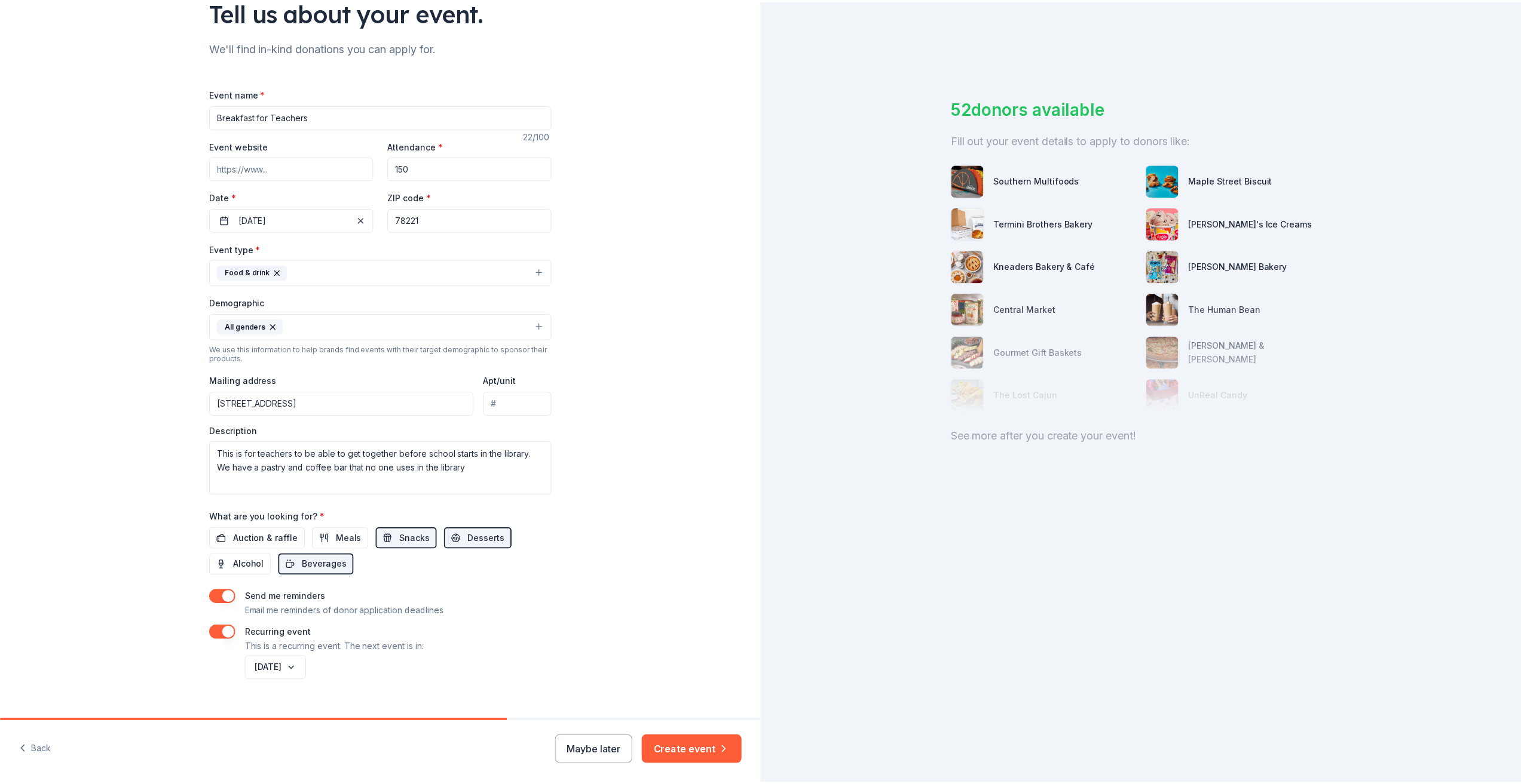
scroll to position [121, 0]
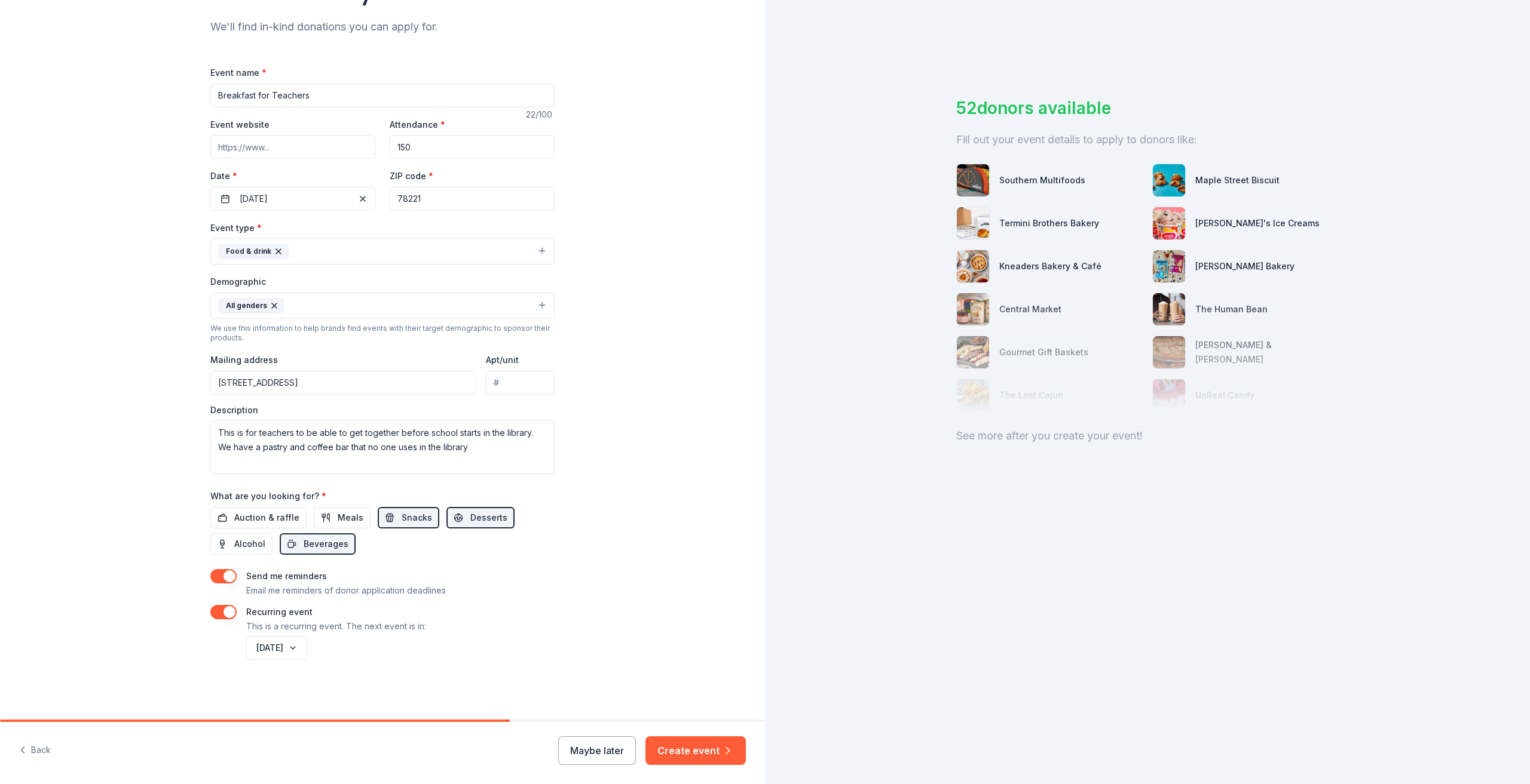
click at [676, 751] on button "Create event" at bounding box center [696, 751] width 101 height 29
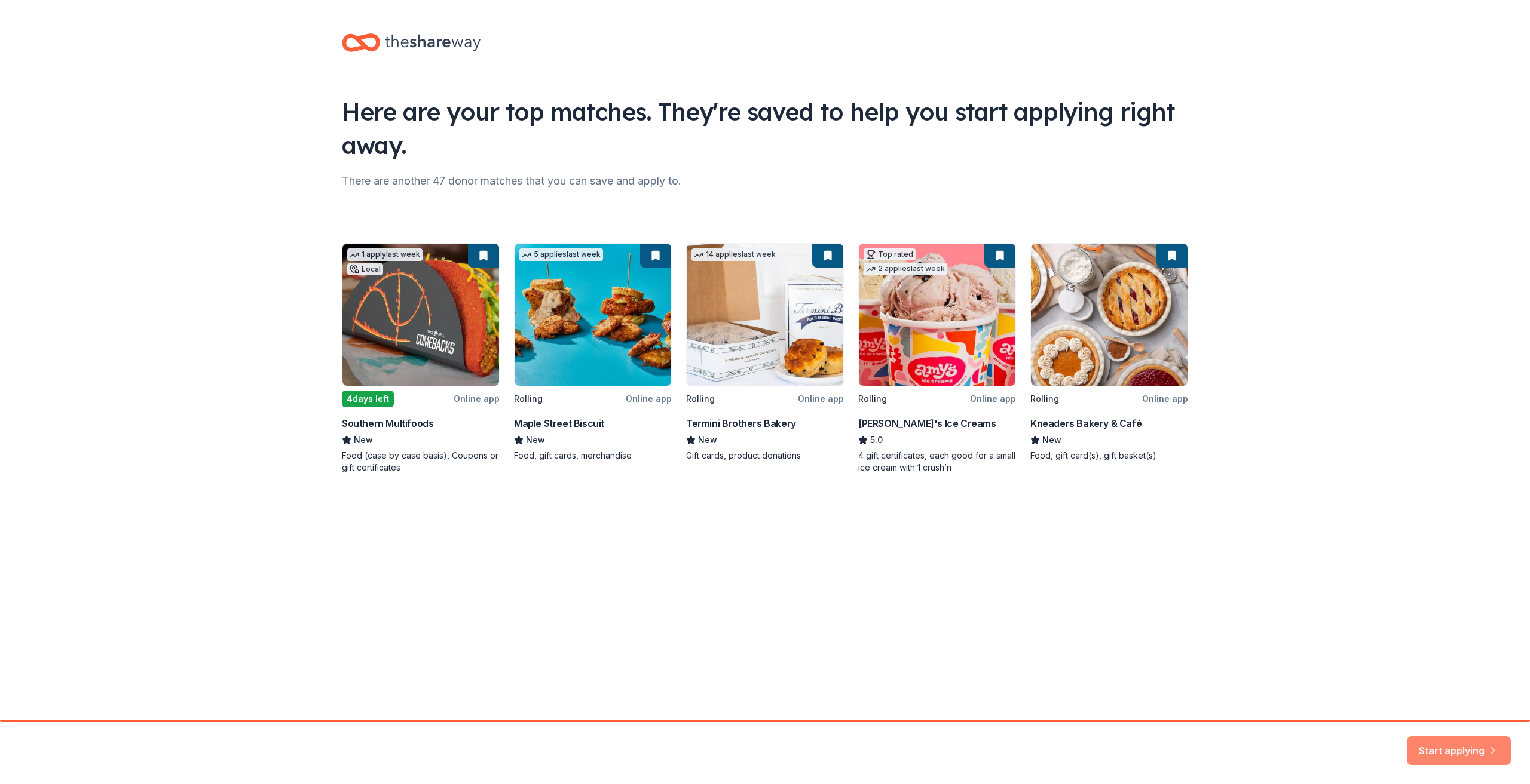
click at [1429, 742] on button "Start applying" at bounding box center [1458, 744] width 104 height 29
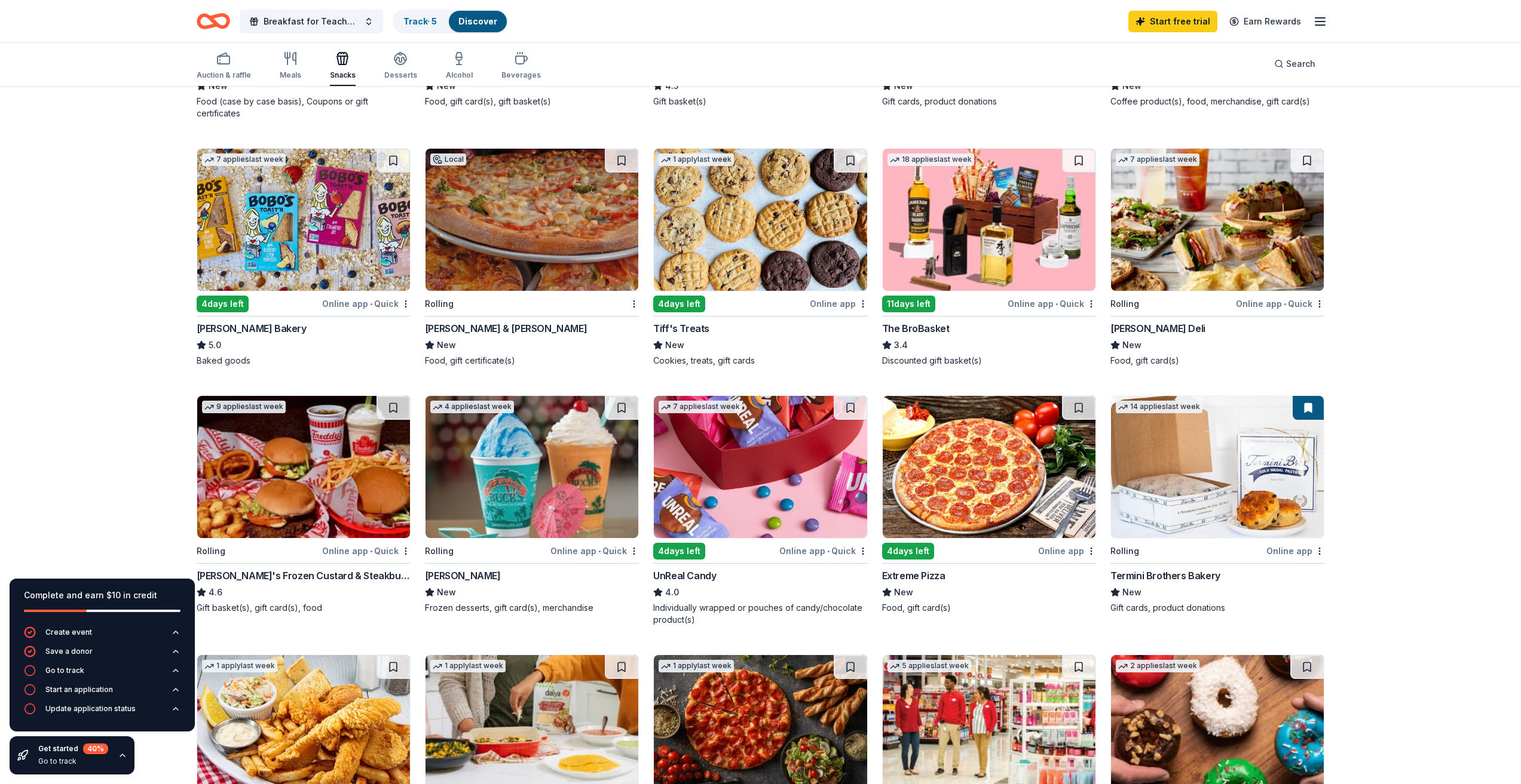
scroll to position [359, 0]
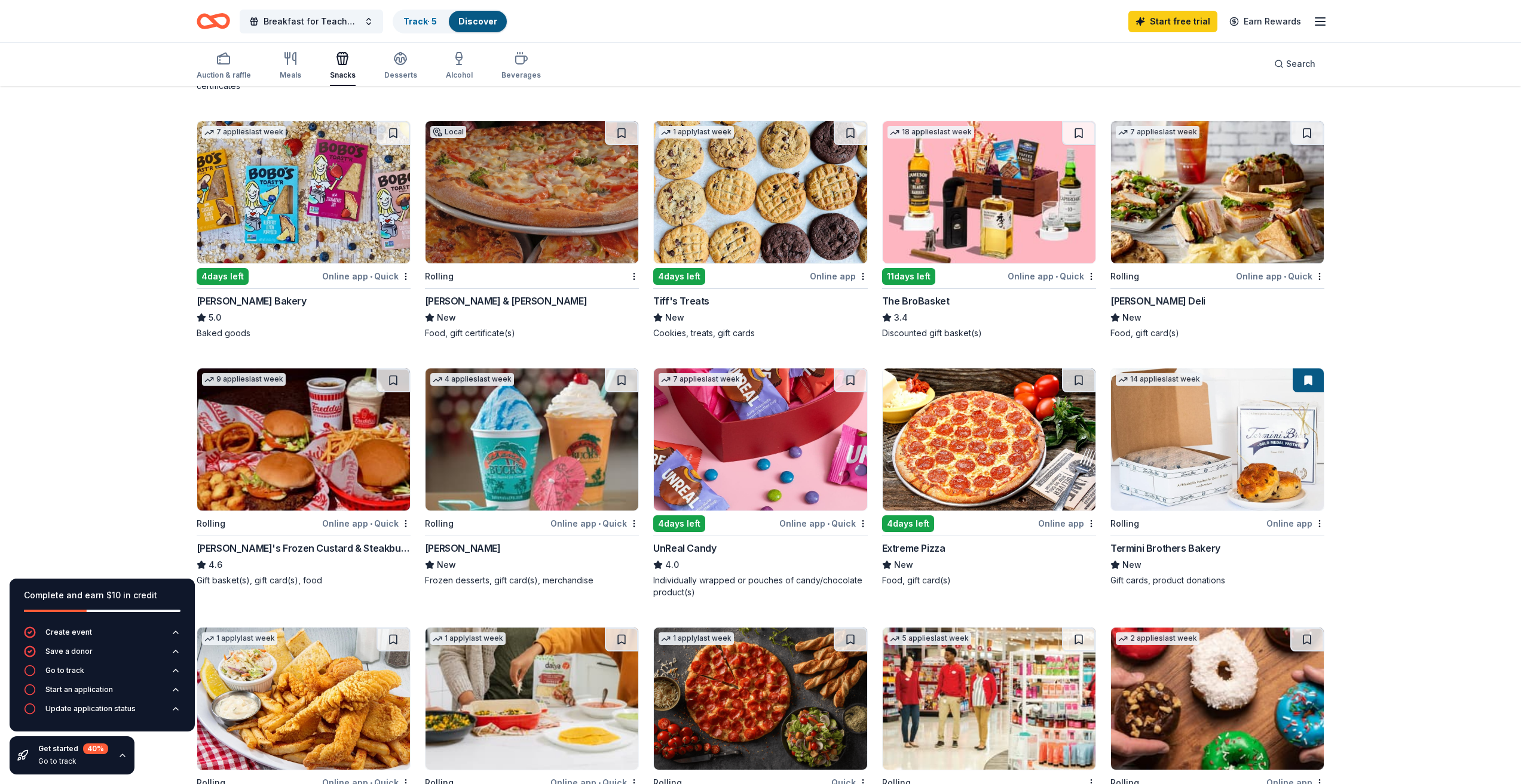
click at [692, 205] on img at bounding box center [760, 192] width 213 height 142
